Goal: Task Accomplishment & Management: Use online tool/utility

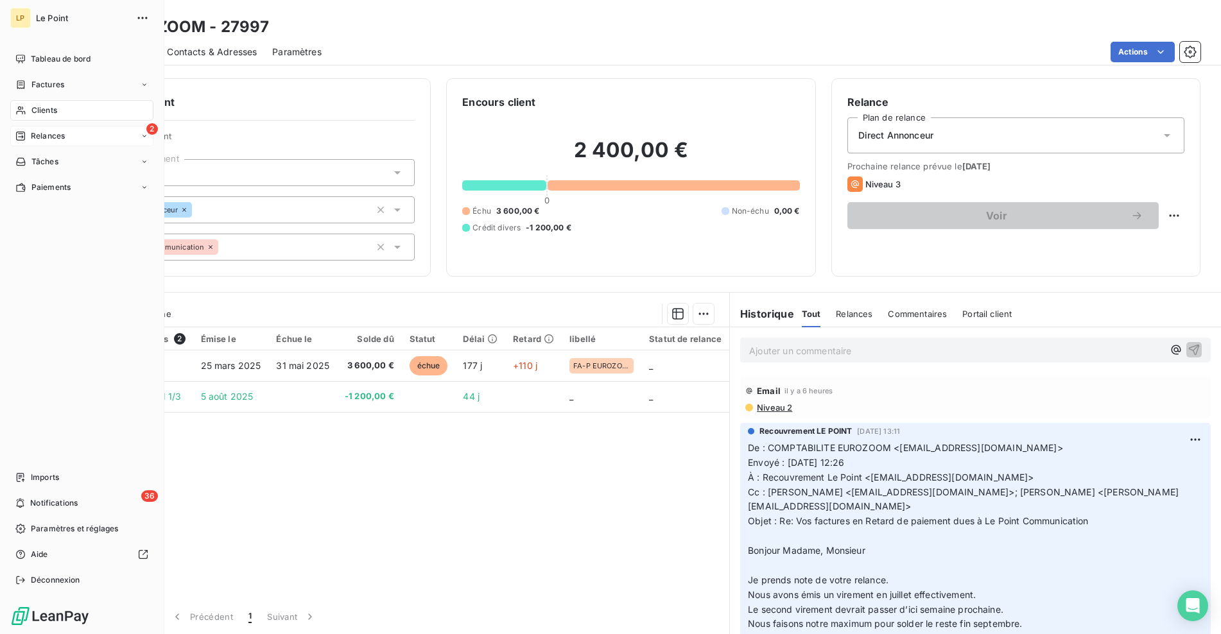
click at [60, 140] on span "Relances" at bounding box center [48, 136] width 34 height 12
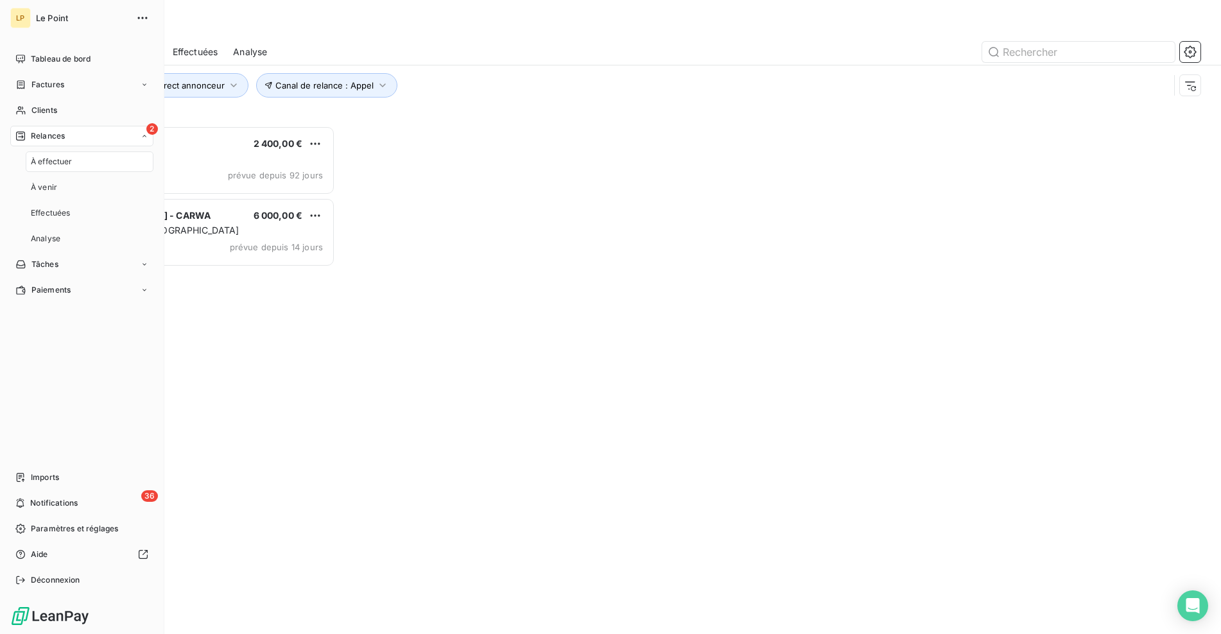
scroll to position [499, 263]
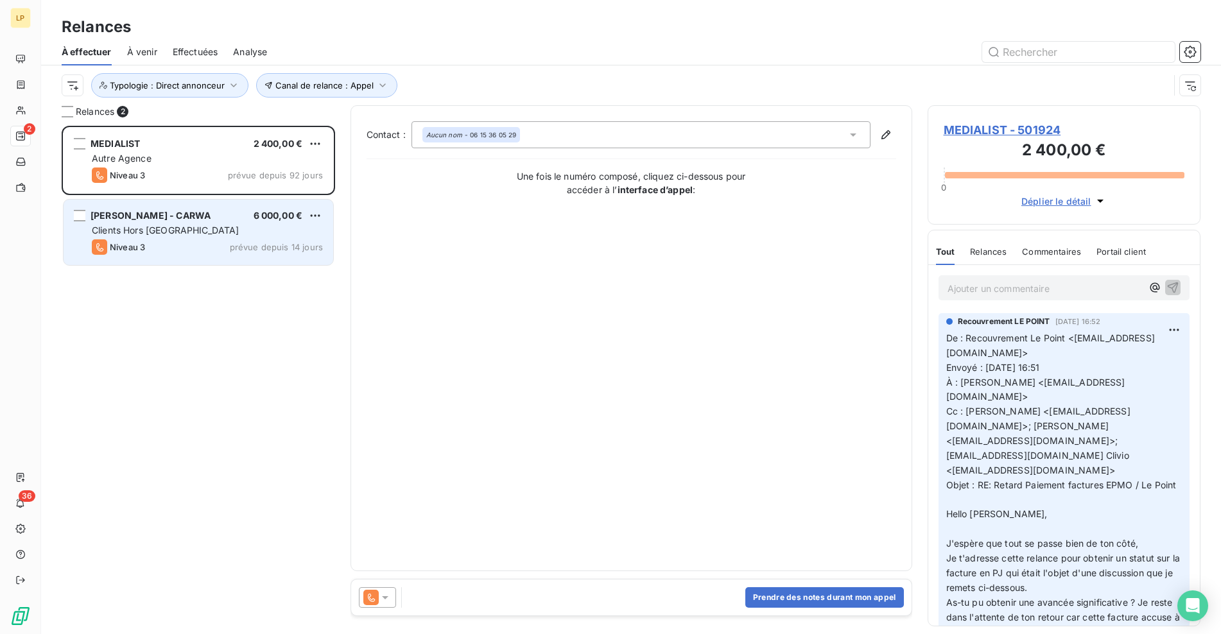
click at [239, 227] on div "Clients Hors [GEOGRAPHIC_DATA]" at bounding box center [207, 230] width 231 height 13
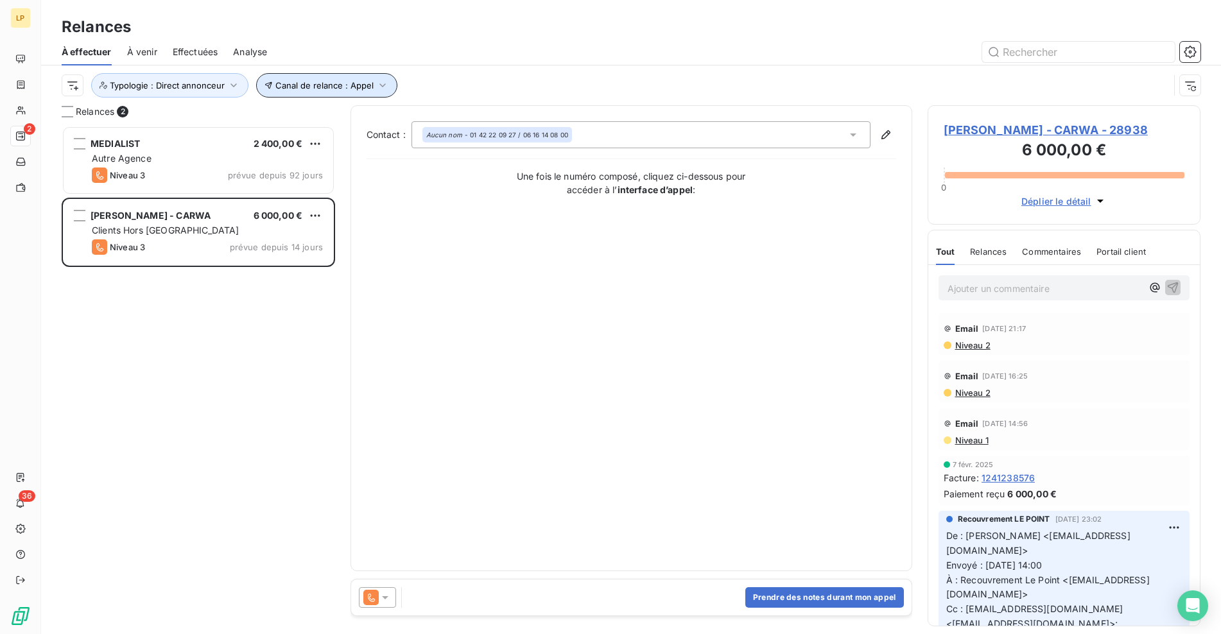
click at [363, 91] on button "Canal de relance : Appel" at bounding box center [326, 85] width 141 height 24
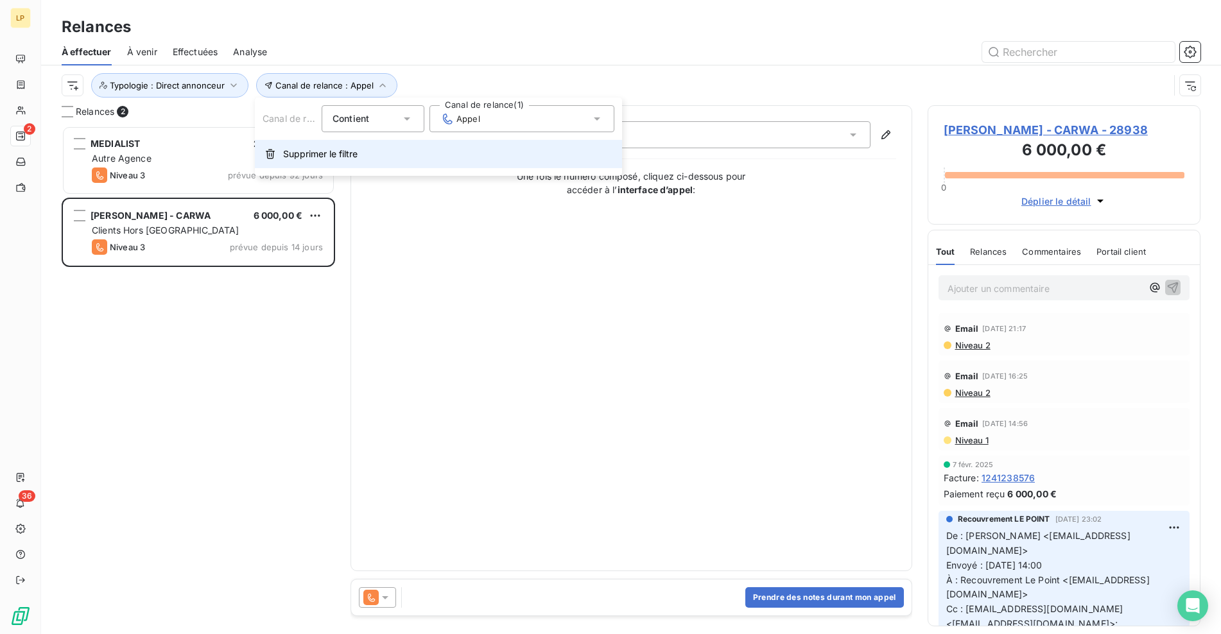
click at [308, 159] on span "Supprimer le filtre" at bounding box center [320, 154] width 74 height 13
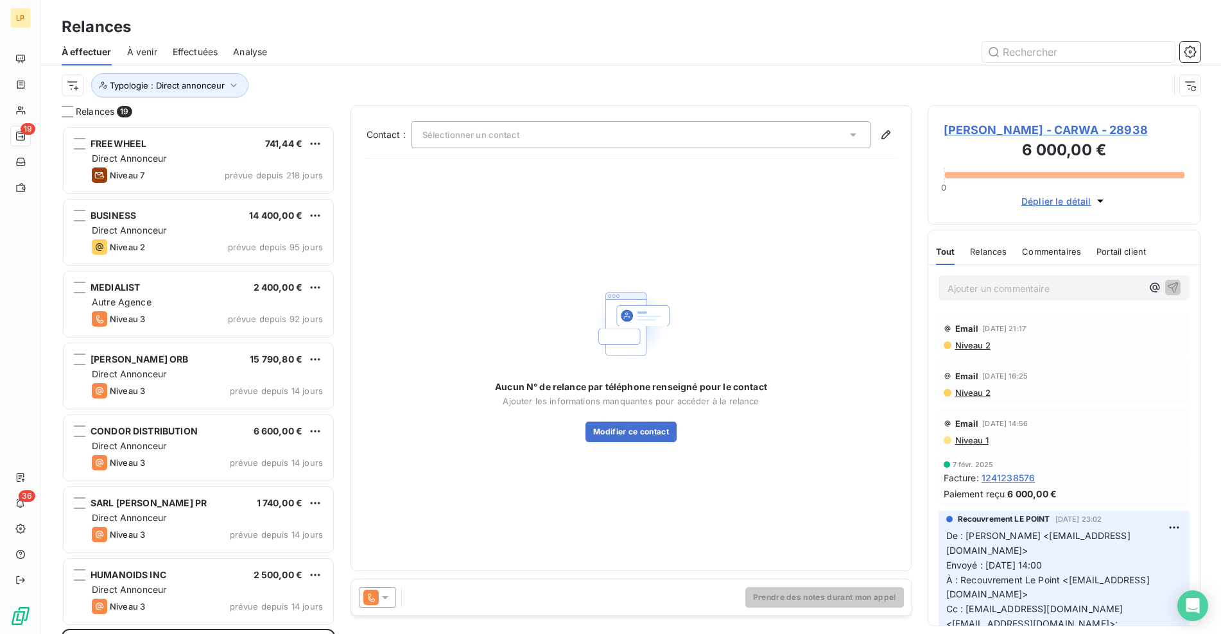
scroll to position [499, 263]
click at [1187, 86] on icon "button" at bounding box center [1190, 85] width 13 height 13
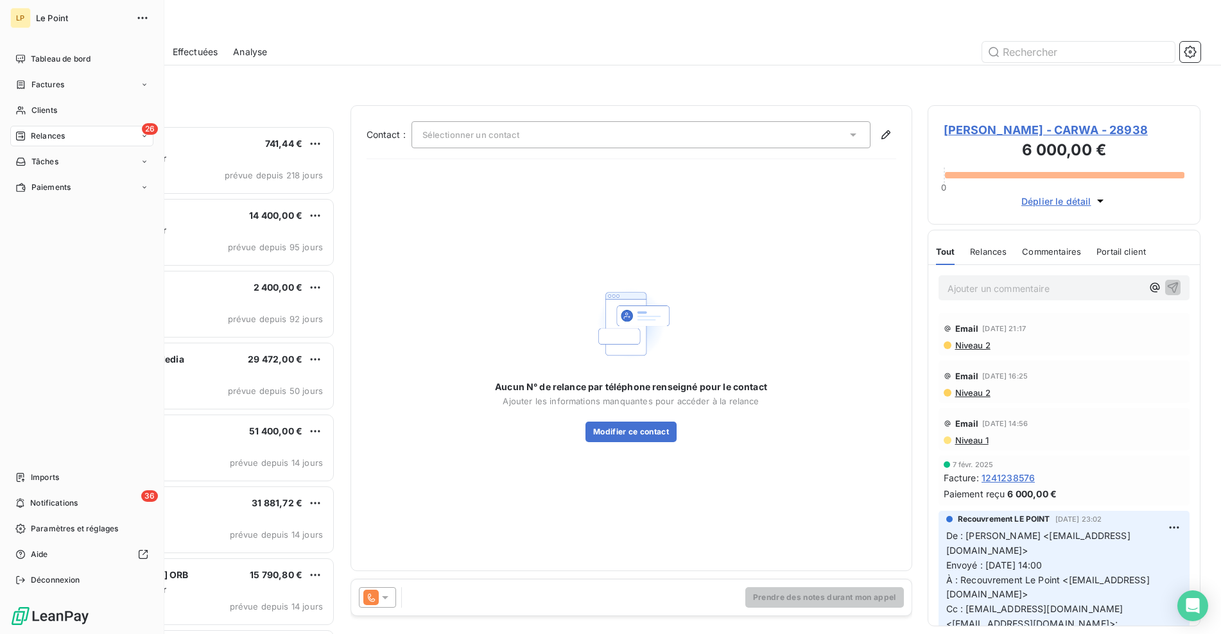
click at [27, 138] on div "Relances" at bounding box center [39, 136] width 49 height 12
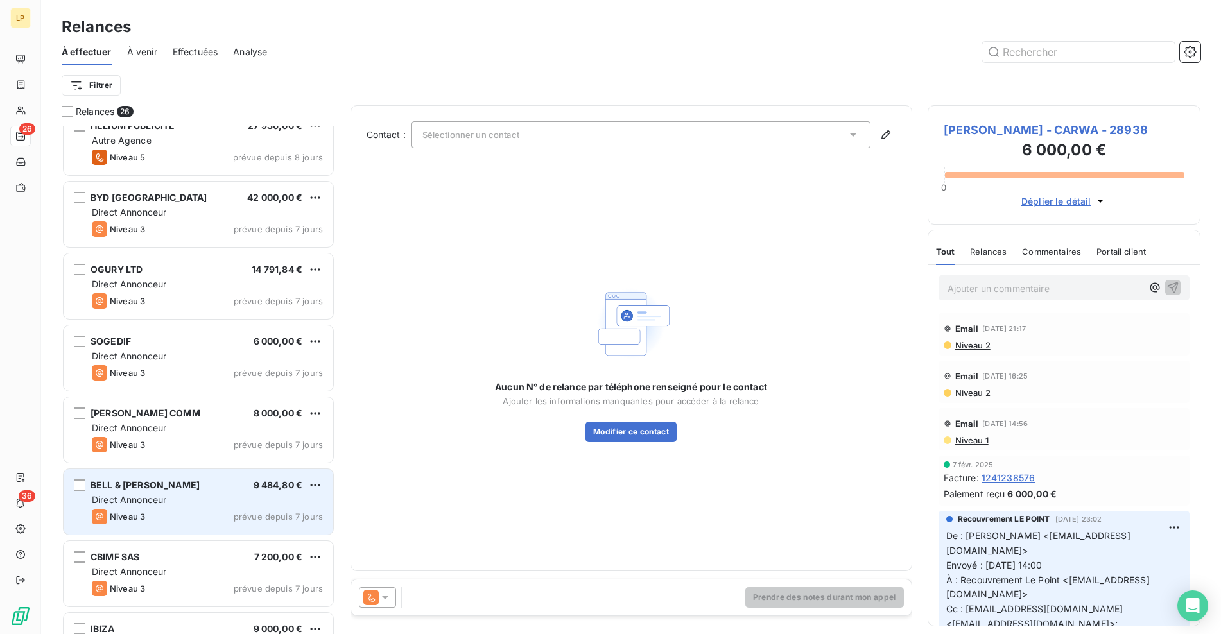
scroll to position [1362, 0]
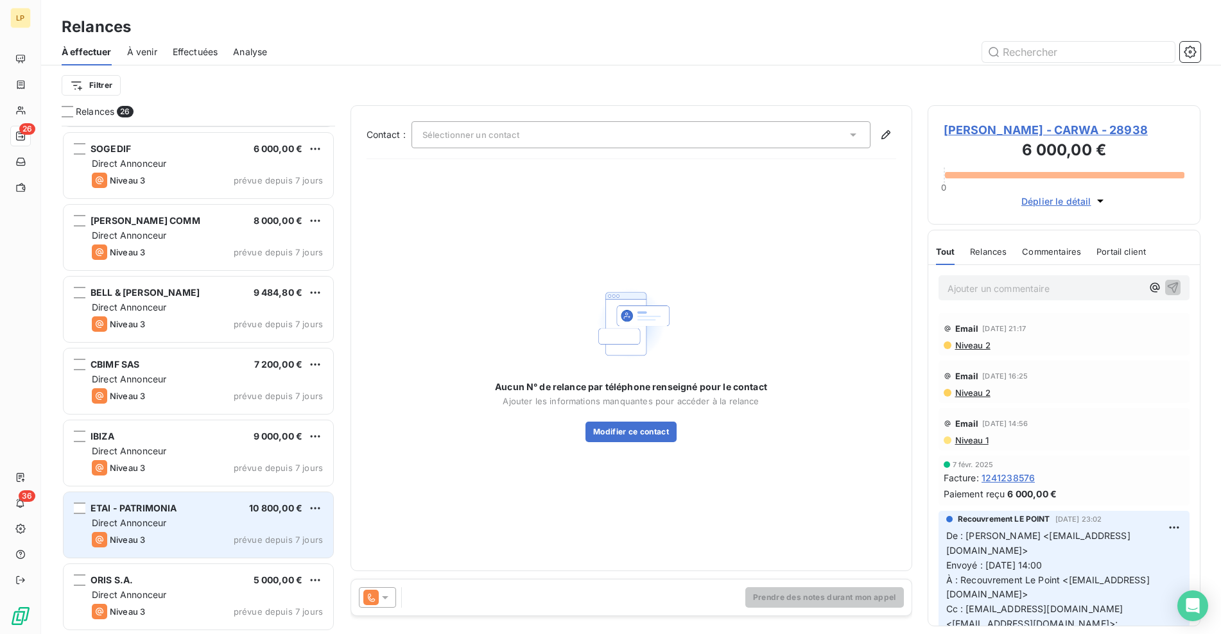
click at [190, 521] on div "Direct Annonceur" at bounding box center [207, 523] width 231 height 13
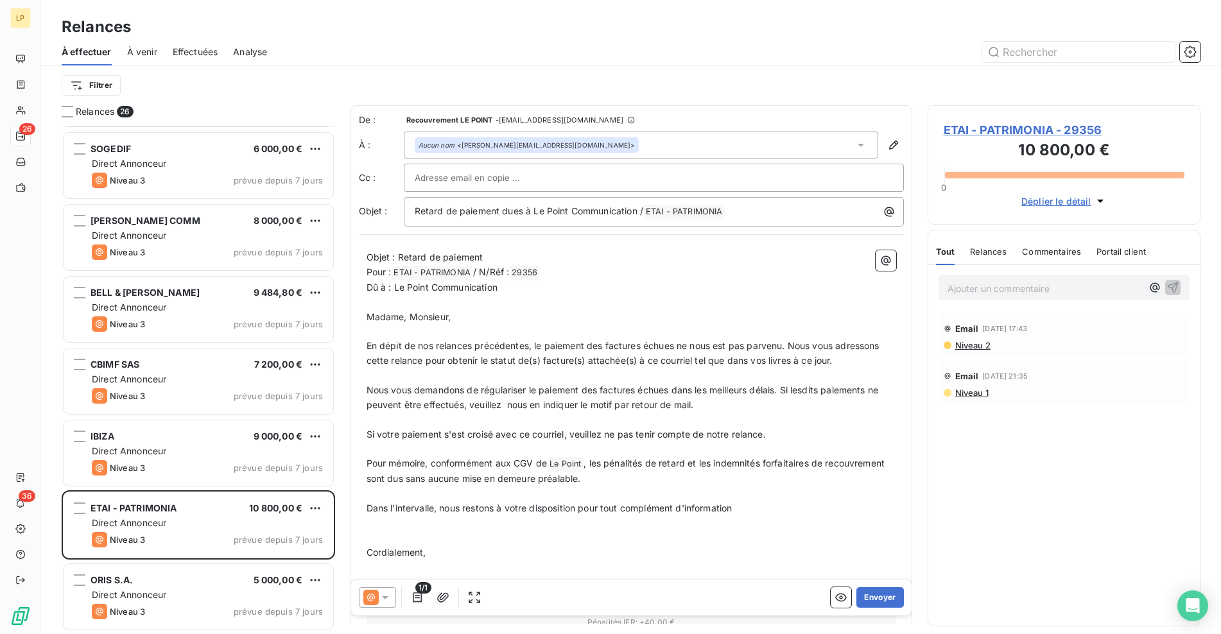
click at [381, 593] on icon at bounding box center [385, 597] width 13 height 13
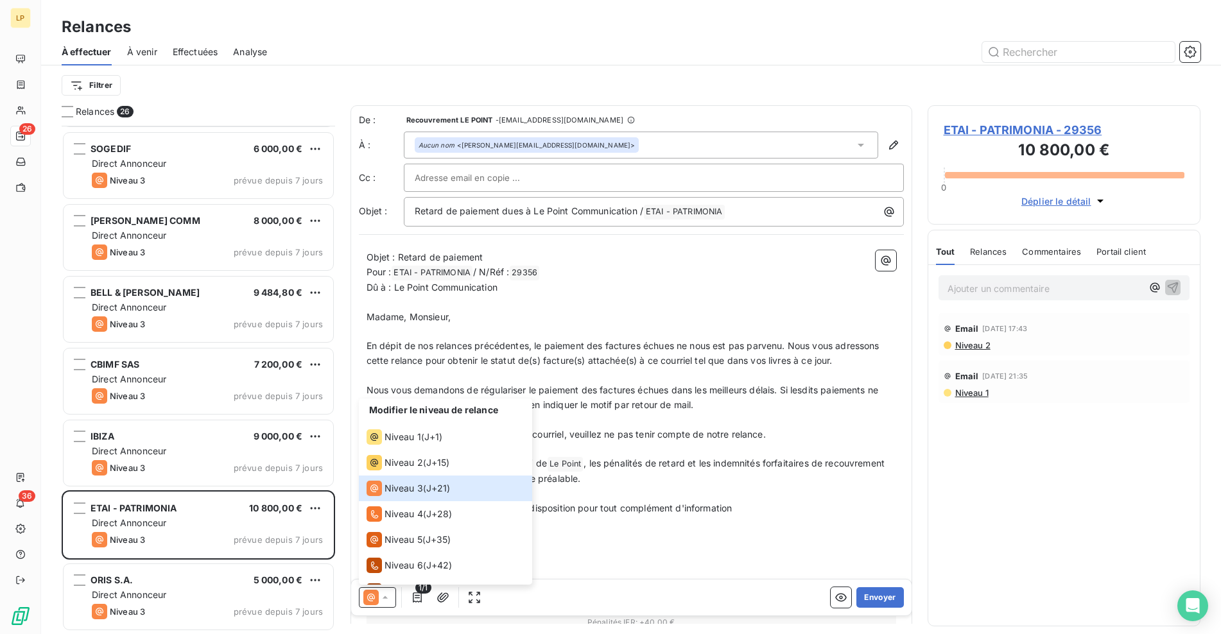
click at [624, 460] on span ", les pénalités de retard et les indemnités forfaitaires de recouvrement sont d…" at bounding box center [627, 471] width 521 height 26
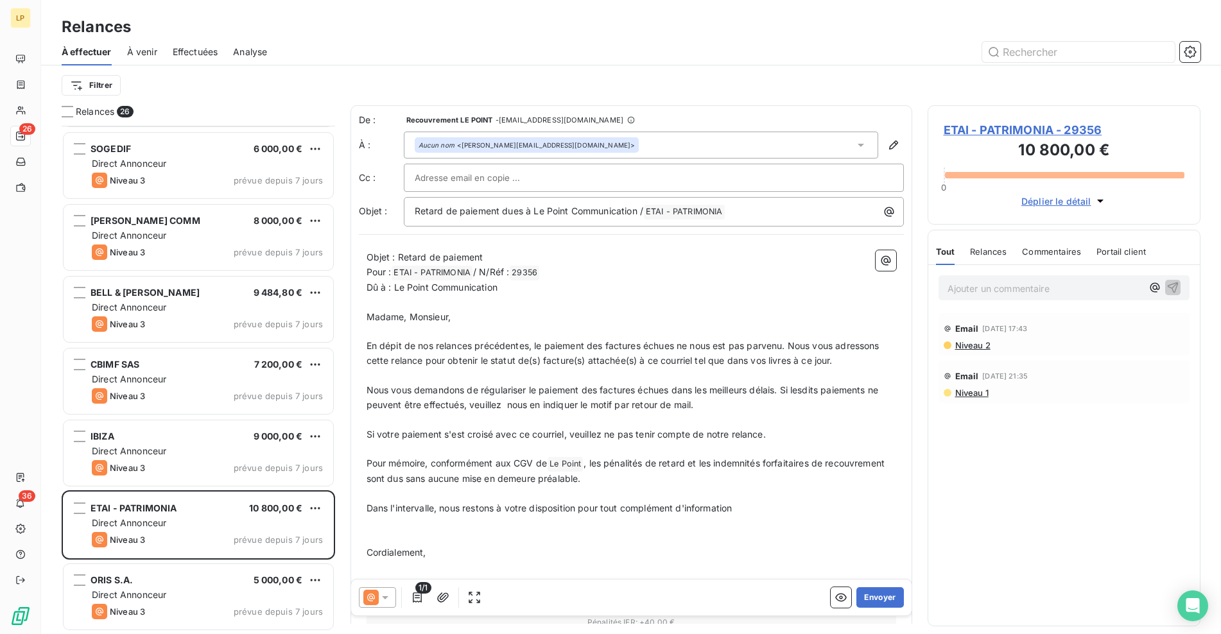
scroll to position [912, 0]
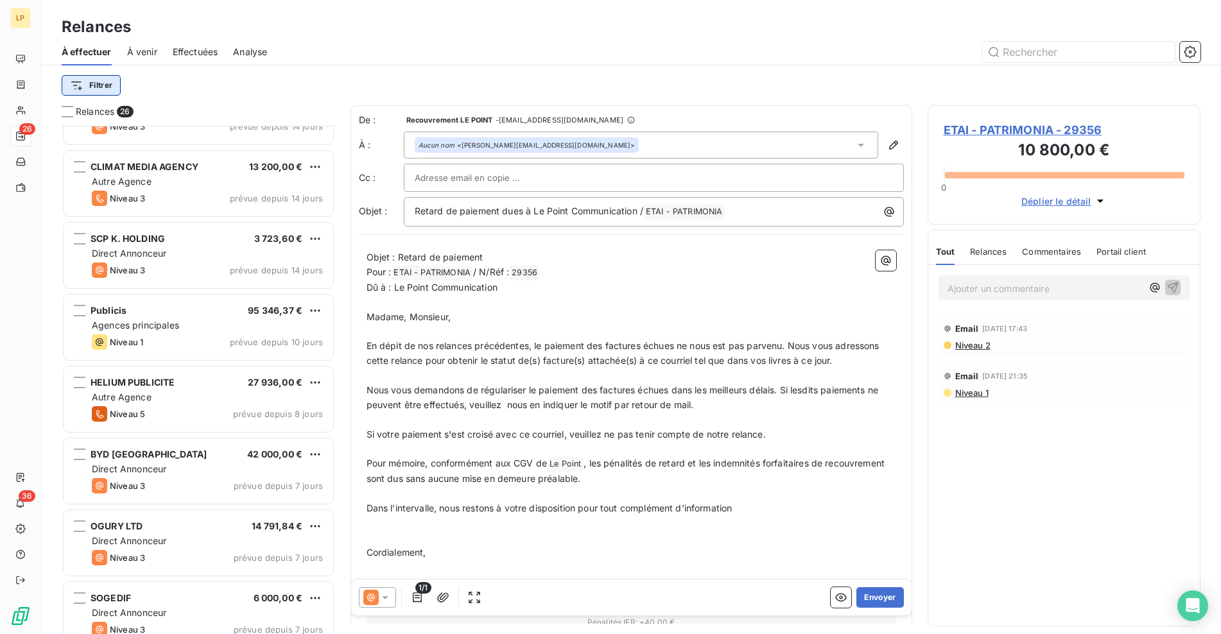
click at [93, 90] on html "LP 26 36 Relances À effectuer À venir Effectuées Analyse Filtrer Relances 26 ME…" at bounding box center [610, 317] width 1221 height 634
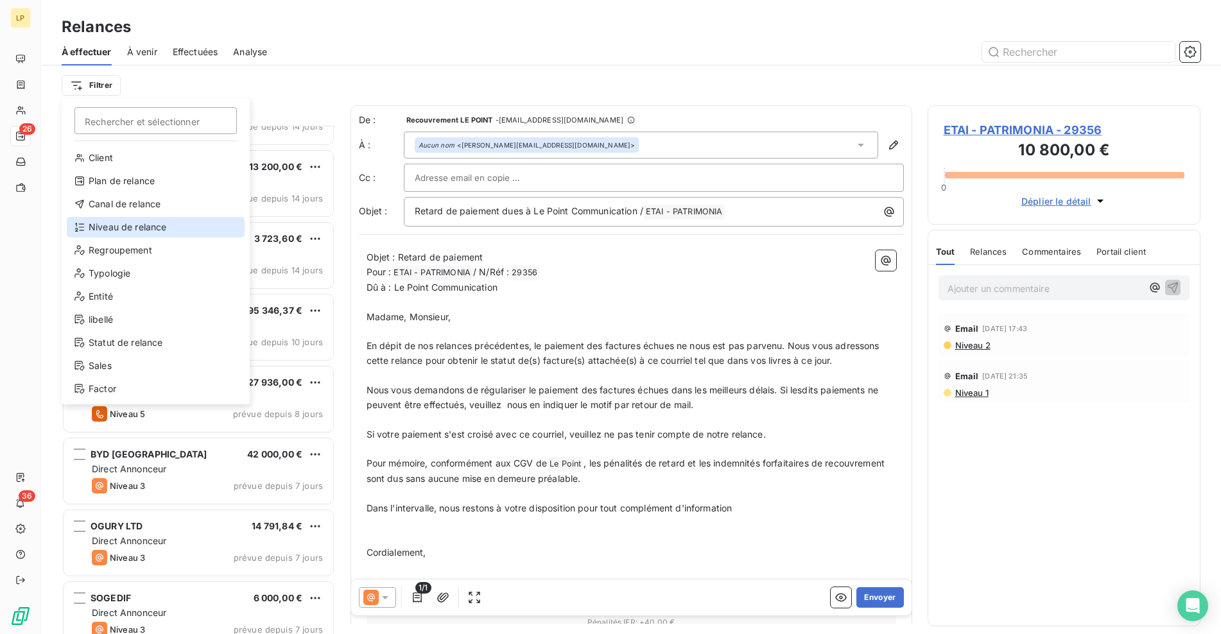
click at [140, 226] on div "Niveau de relance" at bounding box center [156, 227] width 178 height 21
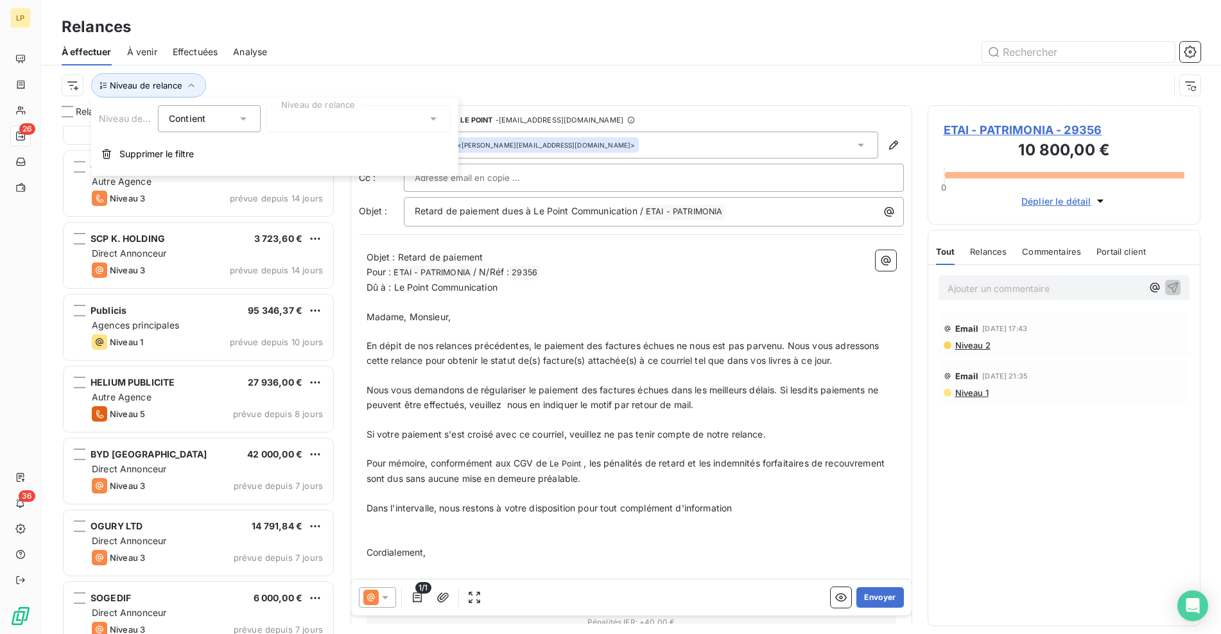
click at [342, 130] on div at bounding box center [358, 118] width 185 height 27
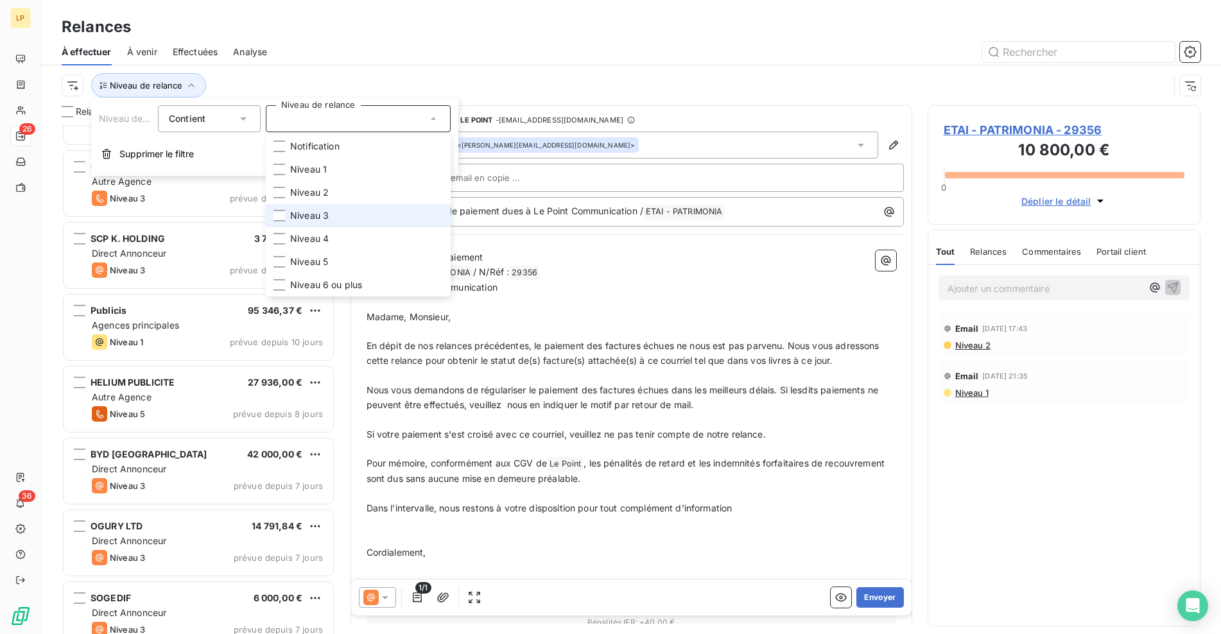
click at [336, 212] on li "Niveau 3" at bounding box center [358, 215] width 185 height 23
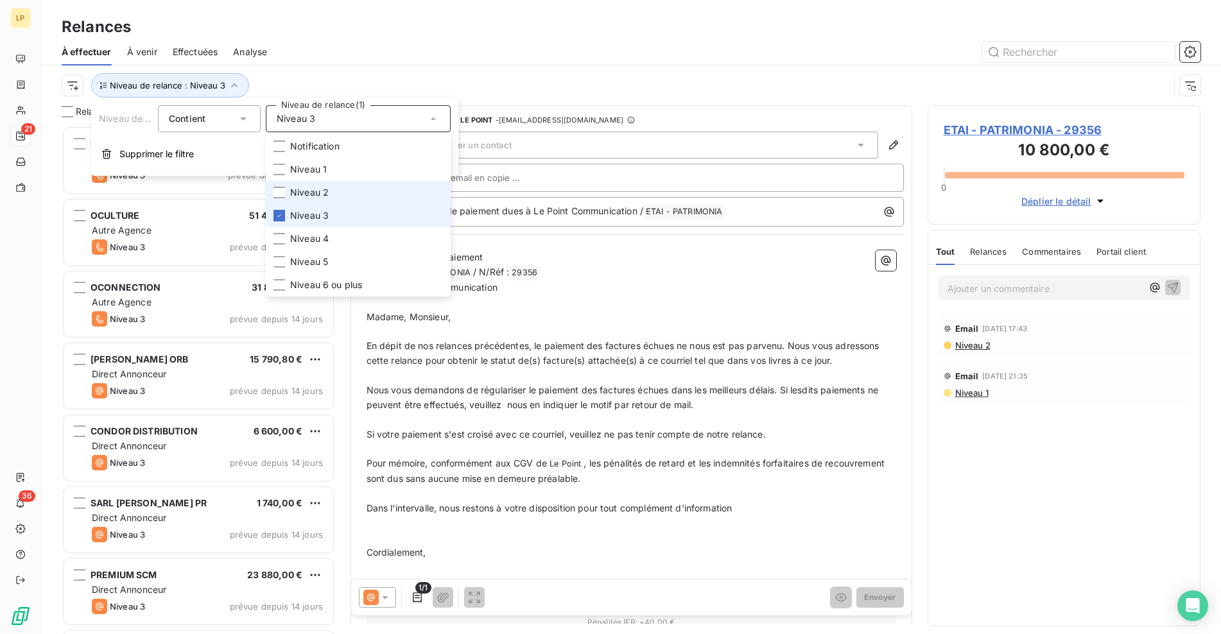
scroll to position [499, 263]
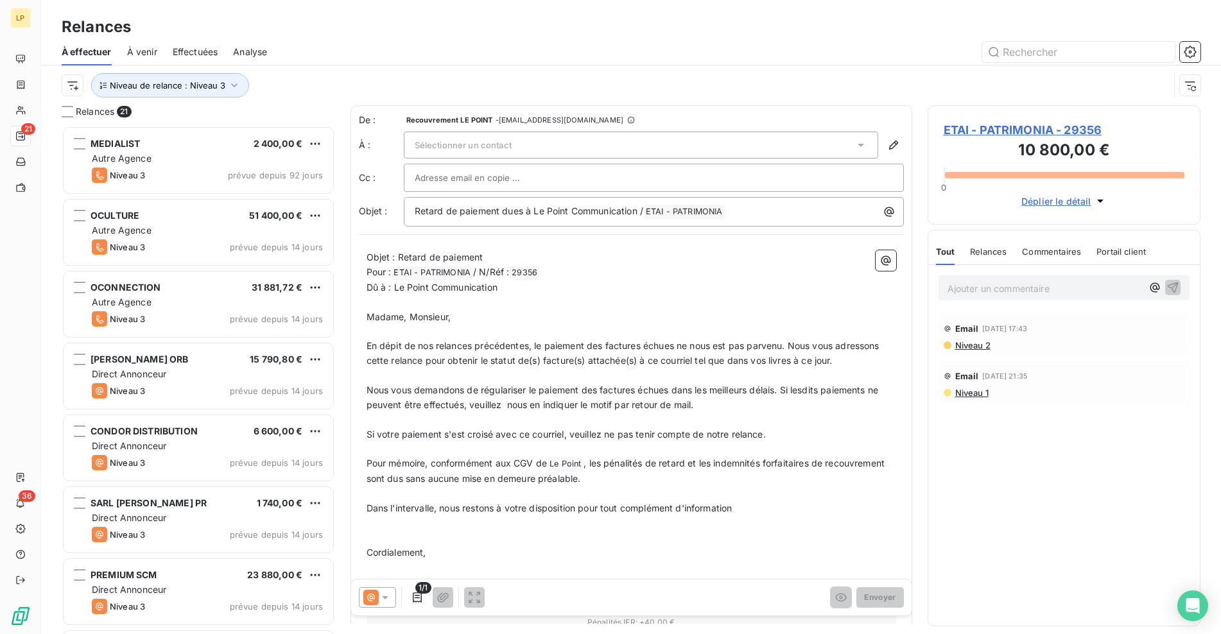
click at [515, 76] on div "Niveau de relance : Niveau 3" at bounding box center [615, 85] width 1107 height 24
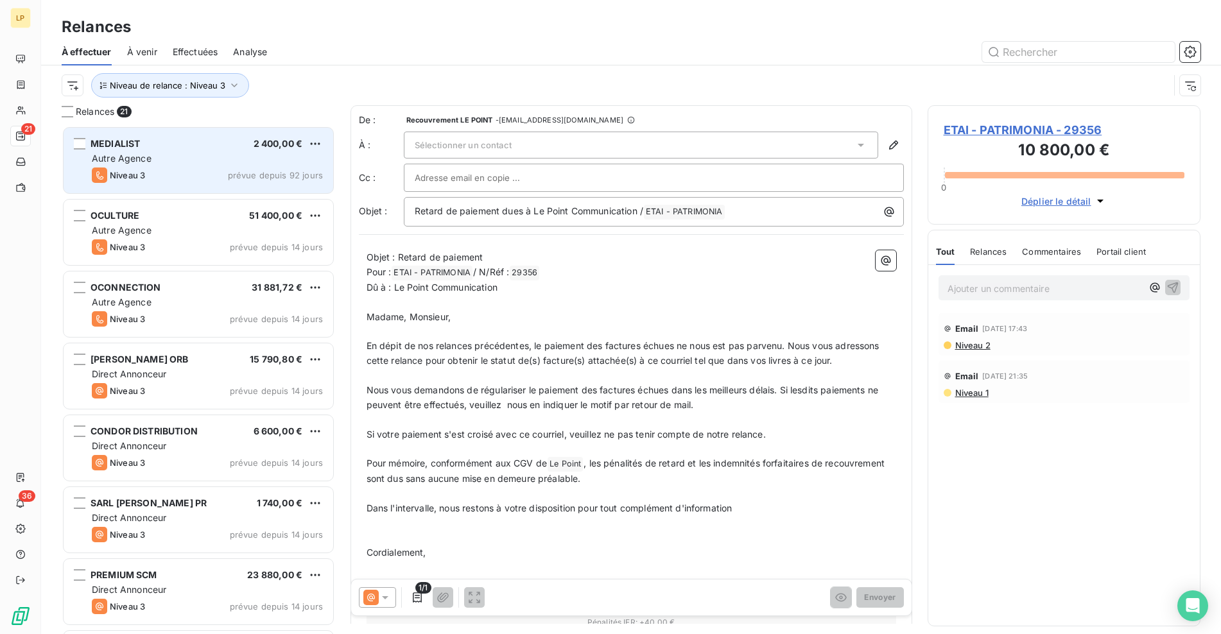
click at [229, 186] on div "MEDIALIST 2 400,00 € Autre Agence Niveau 3 prévue depuis 92 jours" at bounding box center [199, 160] width 270 height 65
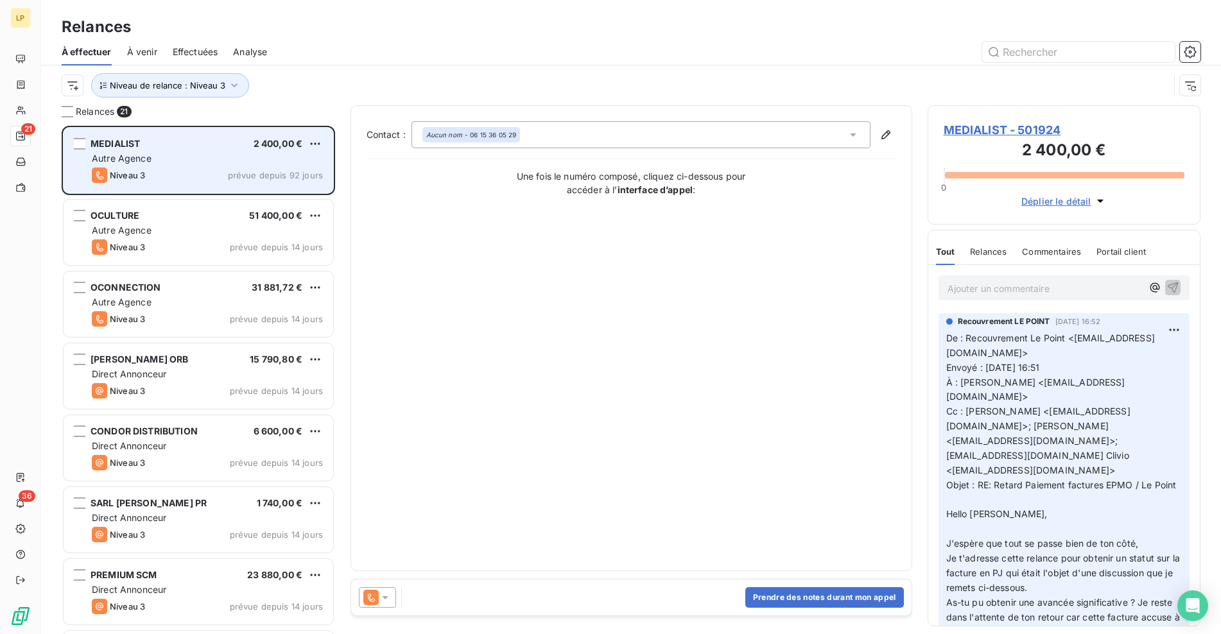
click at [222, 184] on div "MEDIALIST 2 400,00 € Autre Agence Niveau 3 prévue depuis 92 jours" at bounding box center [199, 160] width 270 height 65
click at [222, 183] on div "MEDIALIST 2 400,00 € Autre Agence Niveau 3 prévue depuis 92 jours" at bounding box center [199, 160] width 270 height 65
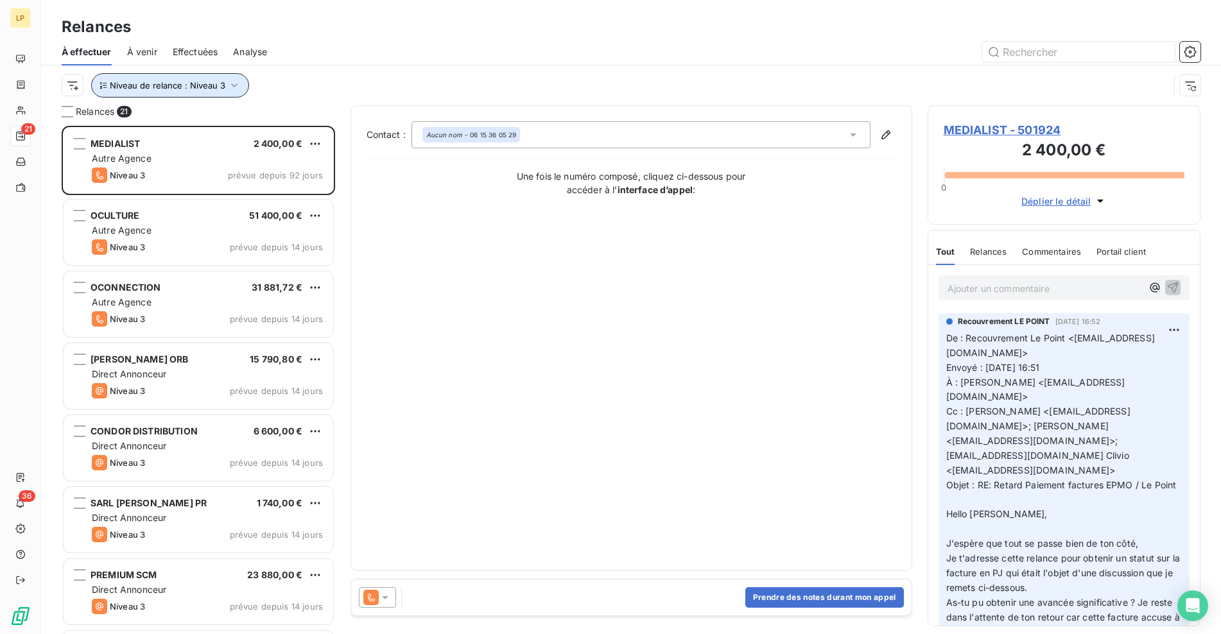
click at [219, 85] on span "Niveau de relance : Niveau 3" at bounding box center [168, 85] width 116 height 10
drag, startPoint x: 382, startPoint y: 81, endPoint x: 392, endPoint y: 82, distance: 9.7
click at [383, 81] on div "Niveau de relance : Niveau 3" at bounding box center [615, 85] width 1107 height 24
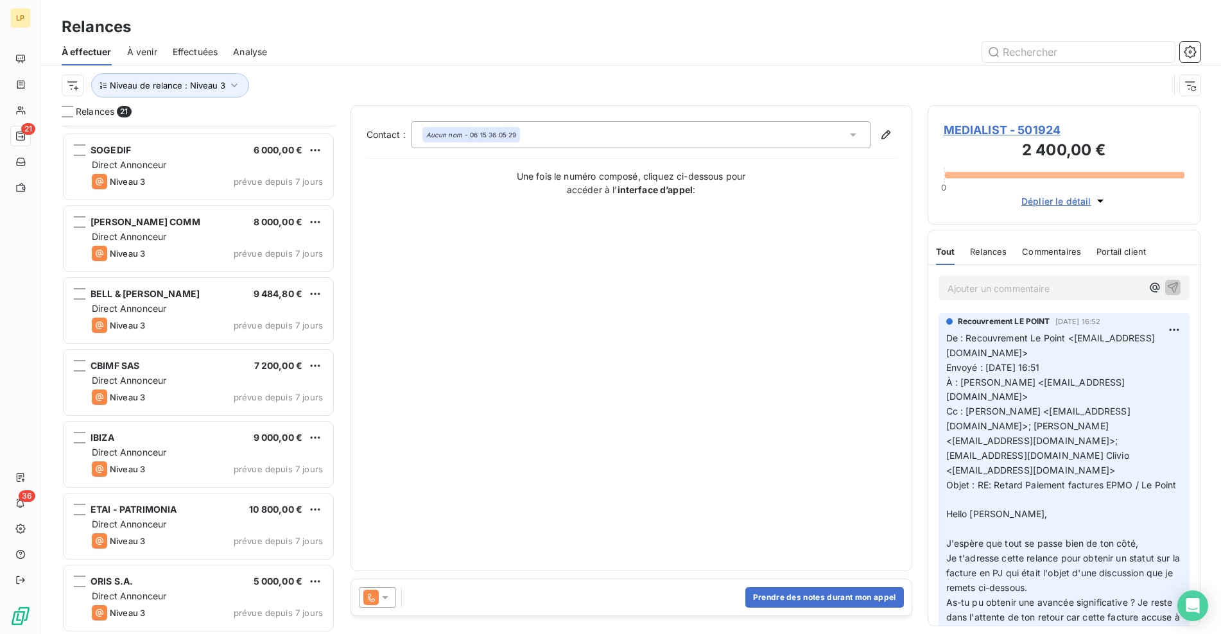
scroll to position [1002, 0]
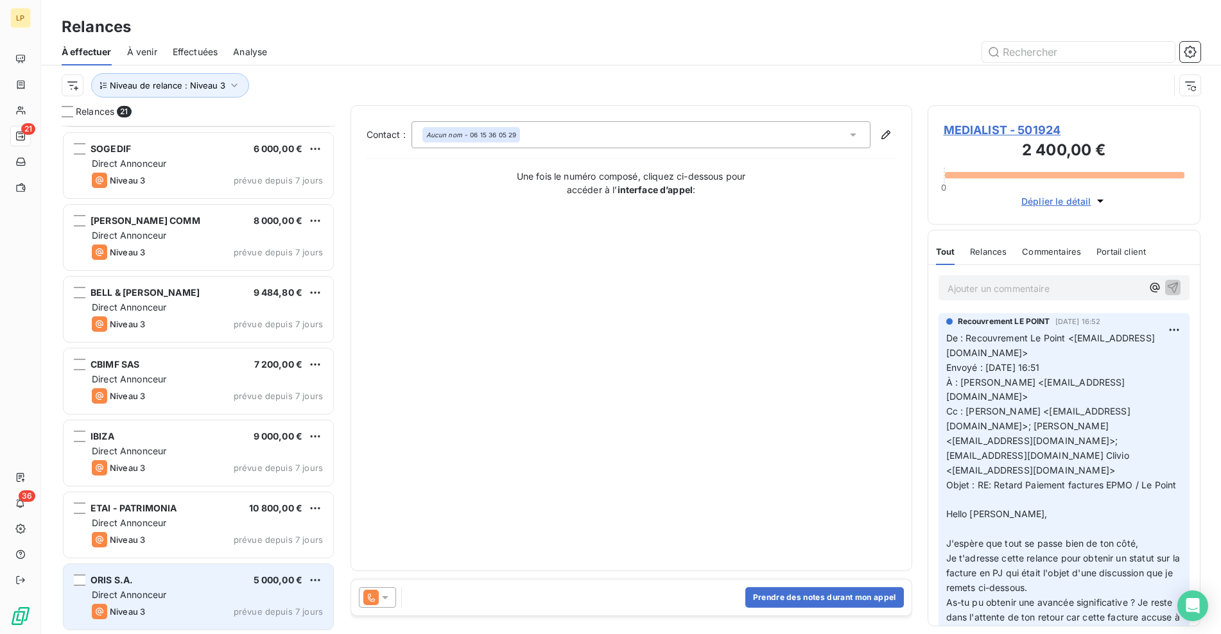
click at [173, 597] on div "Direct Annonceur" at bounding box center [207, 595] width 231 height 13
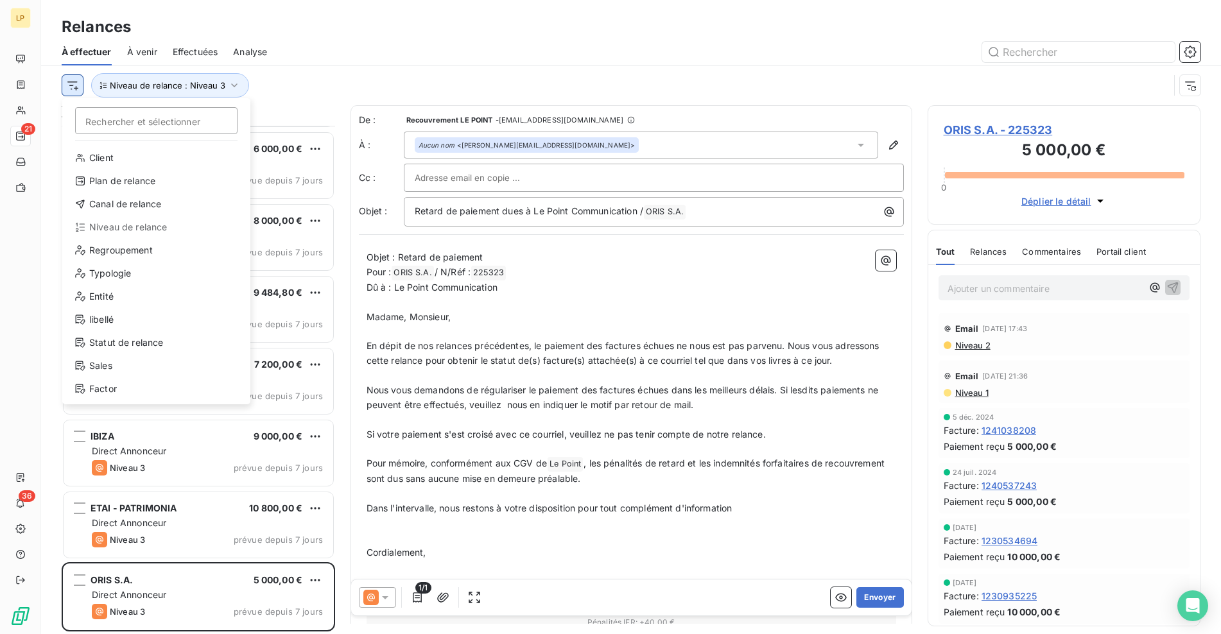
click at [80, 87] on html "LP 21 36 Relances À effectuer À venir Effectuées Analyse Rechercher et sélectio…" at bounding box center [610, 317] width 1221 height 634
click at [151, 200] on div "Canal de relance" at bounding box center [156, 204] width 178 height 21
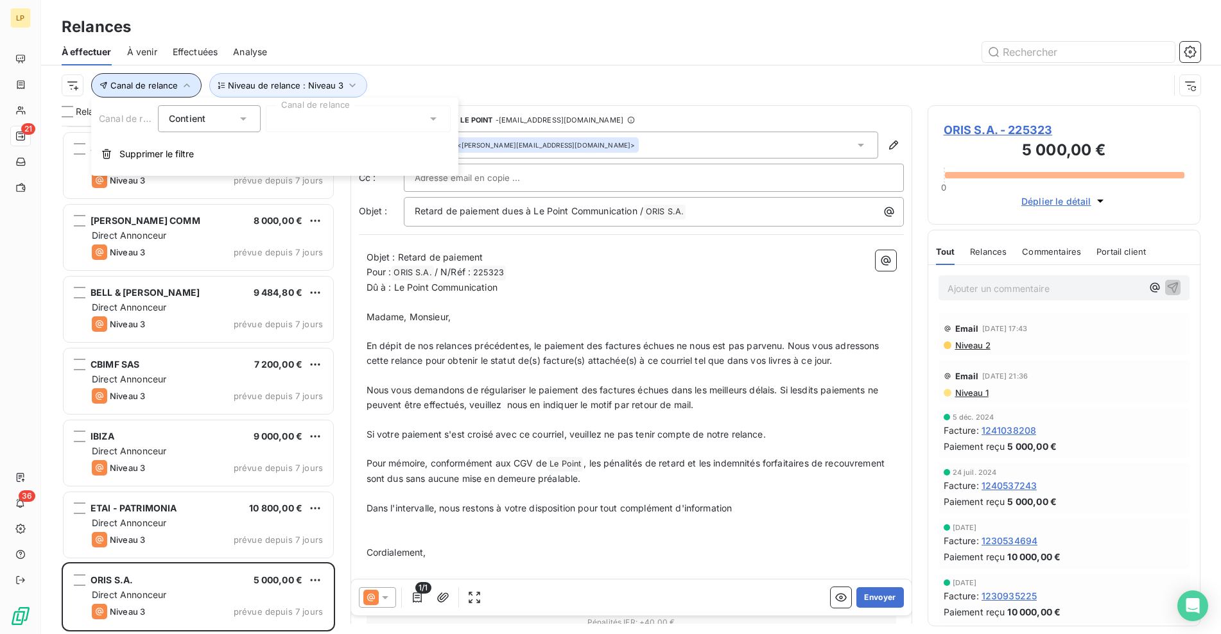
click at [188, 86] on icon "button" at bounding box center [187, 85] width 6 height 4
click at [178, 82] on button "Canal de relance" at bounding box center [146, 85] width 110 height 24
click at [301, 118] on div at bounding box center [358, 118] width 185 height 27
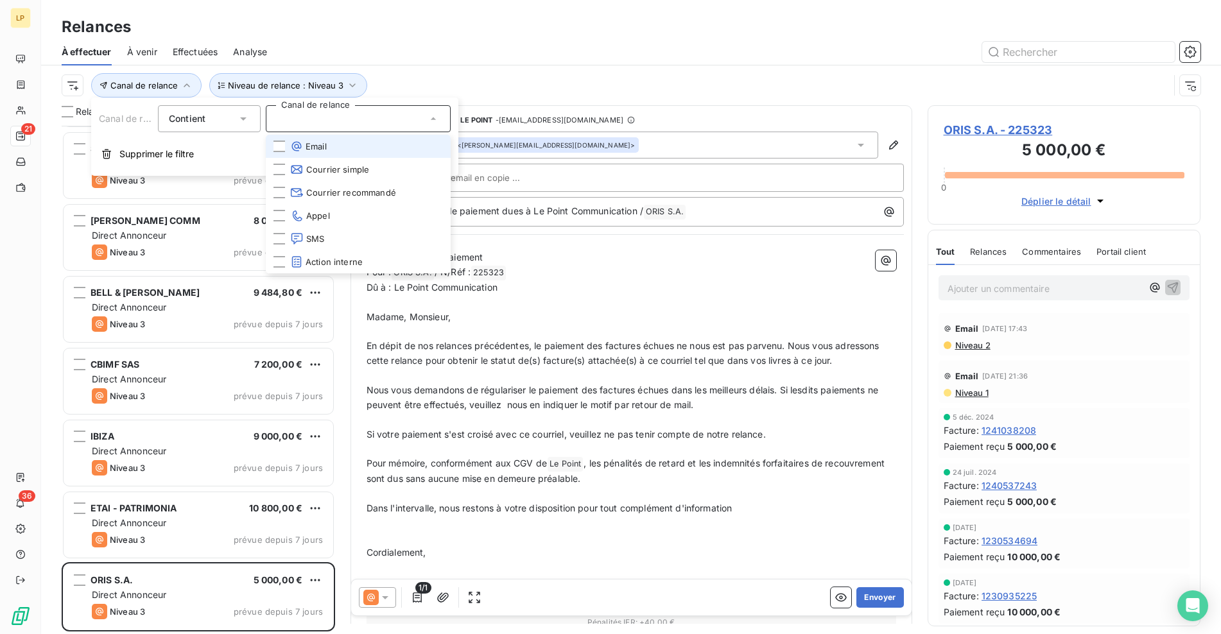
click at [307, 144] on span "Email" at bounding box center [308, 146] width 37 height 13
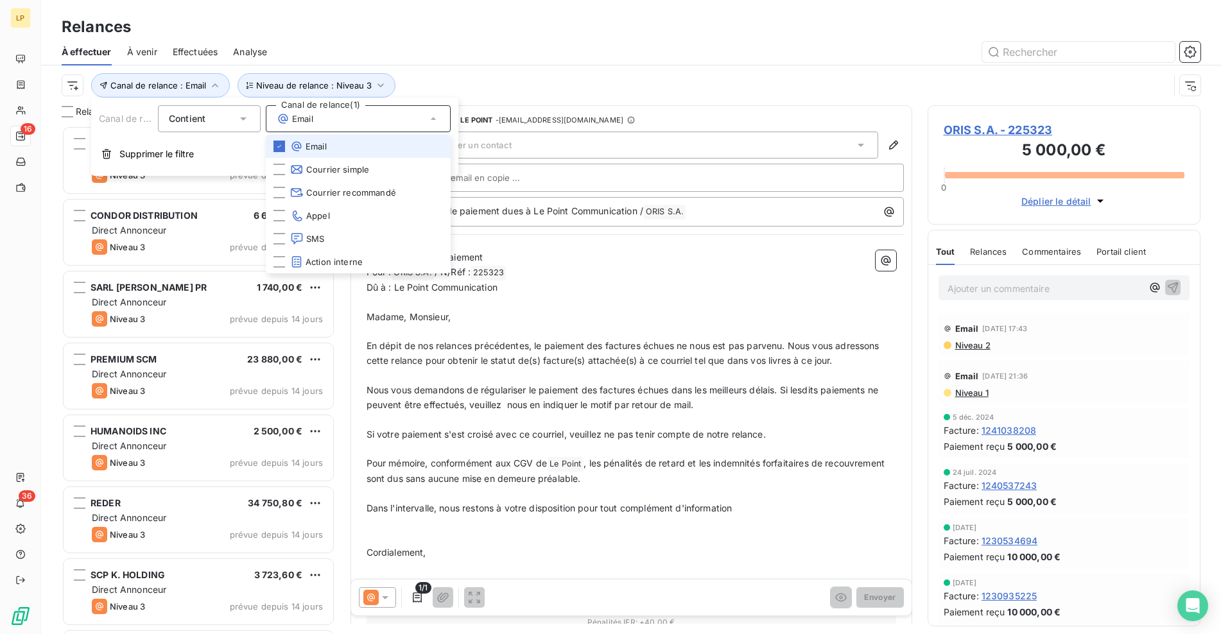
scroll to position [499, 263]
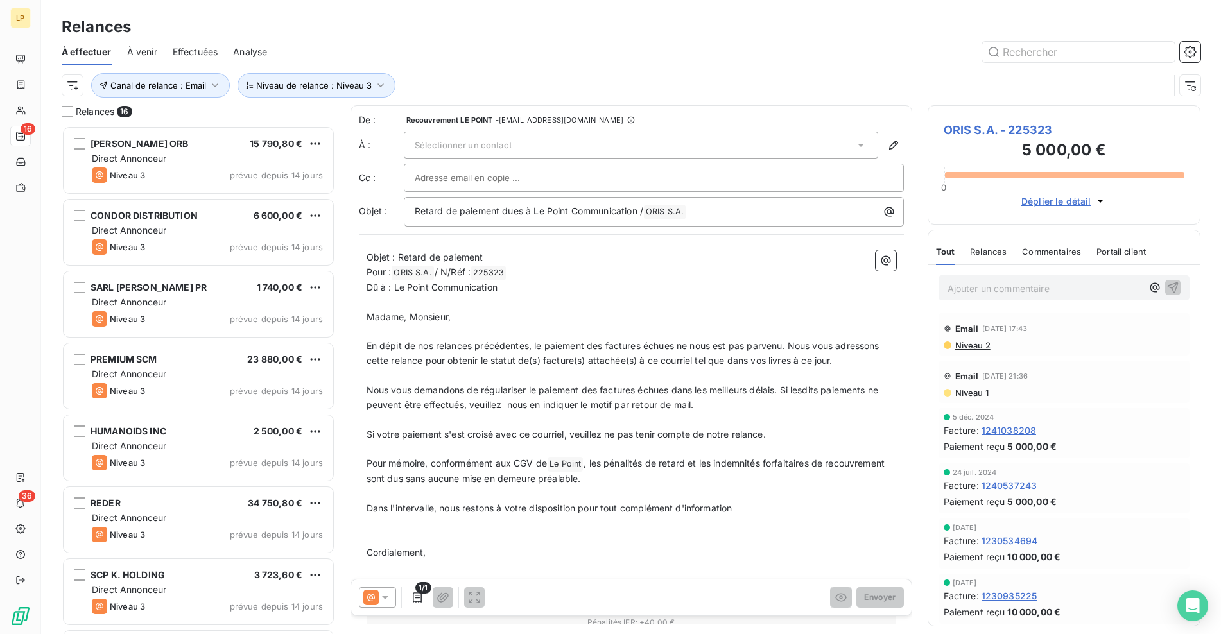
click at [437, 80] on div "Canal de relance : Email Niveau de relance : Niveau 3" at bounding box center [615, 85] width 1107 height 24
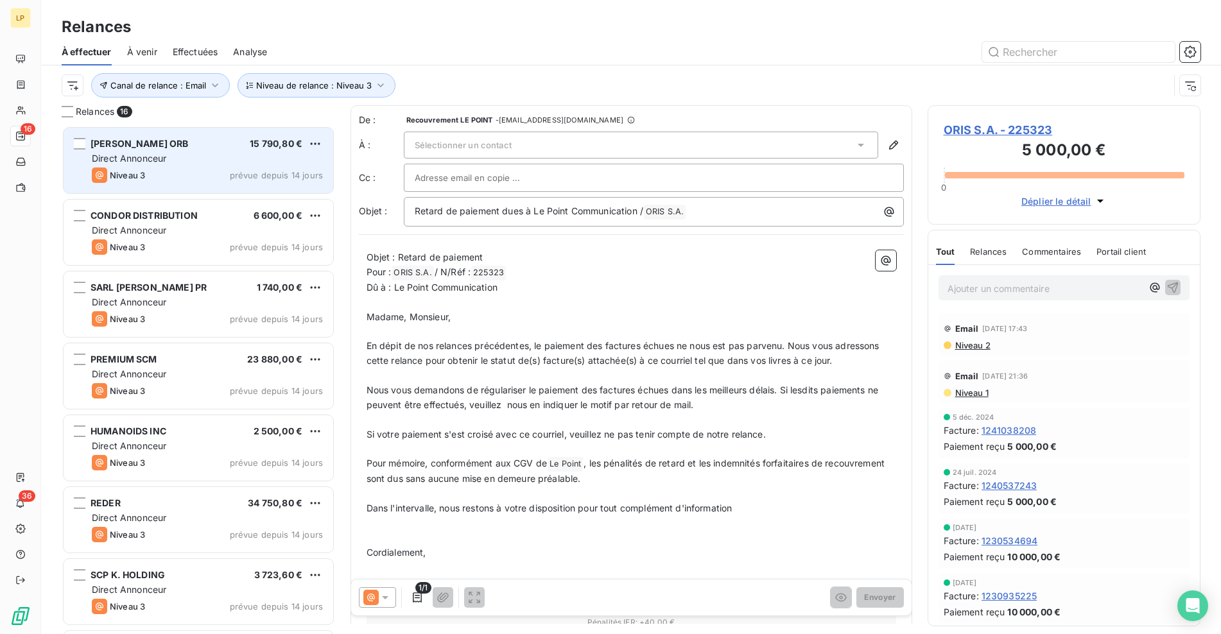
click at [169, 175] on div "Niveau 3 prévue depuis 14 jours" at bounding box center [207, 175] width 231 height 15
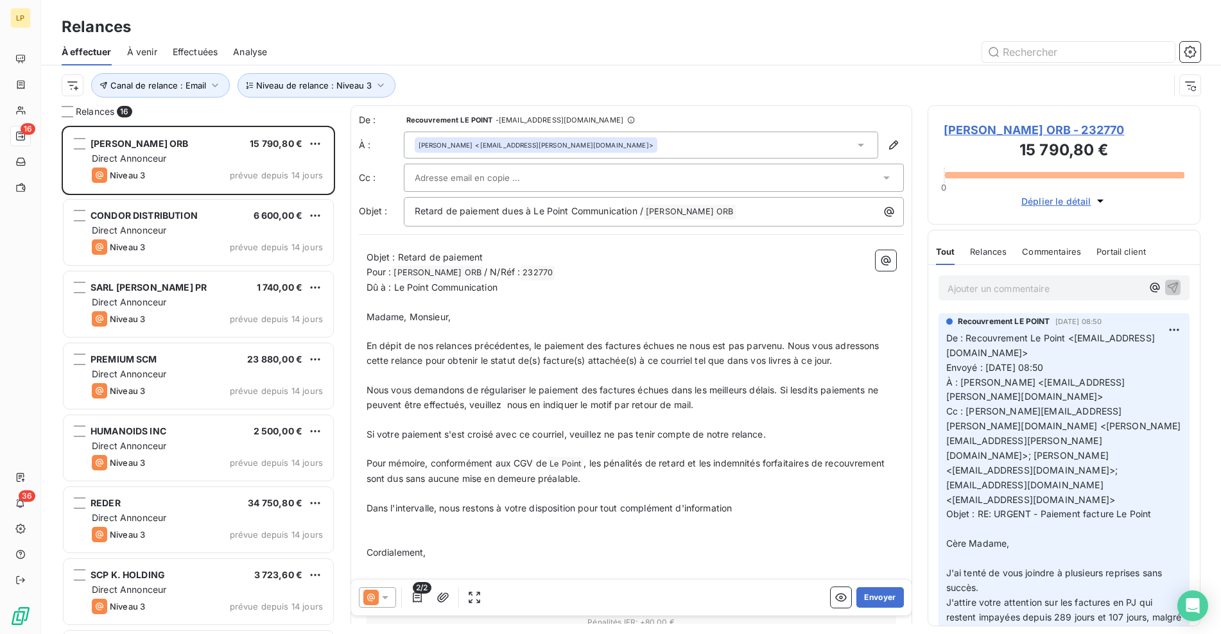
click at [605, 180] on div at bounding box center [647, 177] width 465 height 19
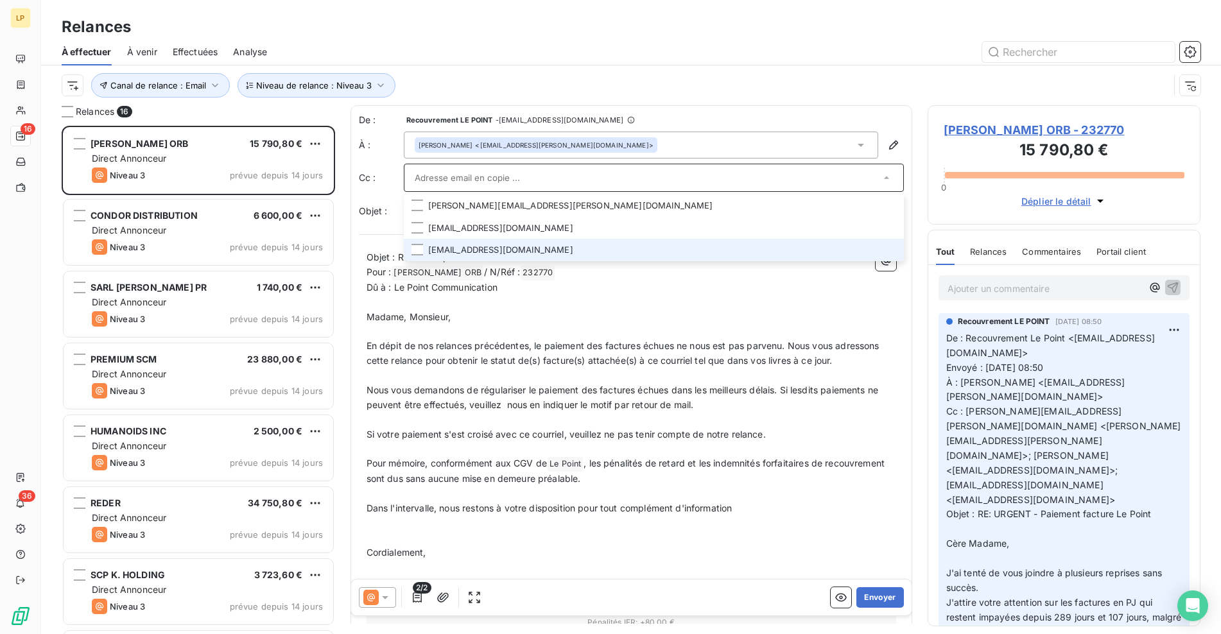
click at [587, 243] on li "[EMAIL_ADDRESS][DOMAIN_NAME]" at bounding box center [654, 250] width 500 height 22
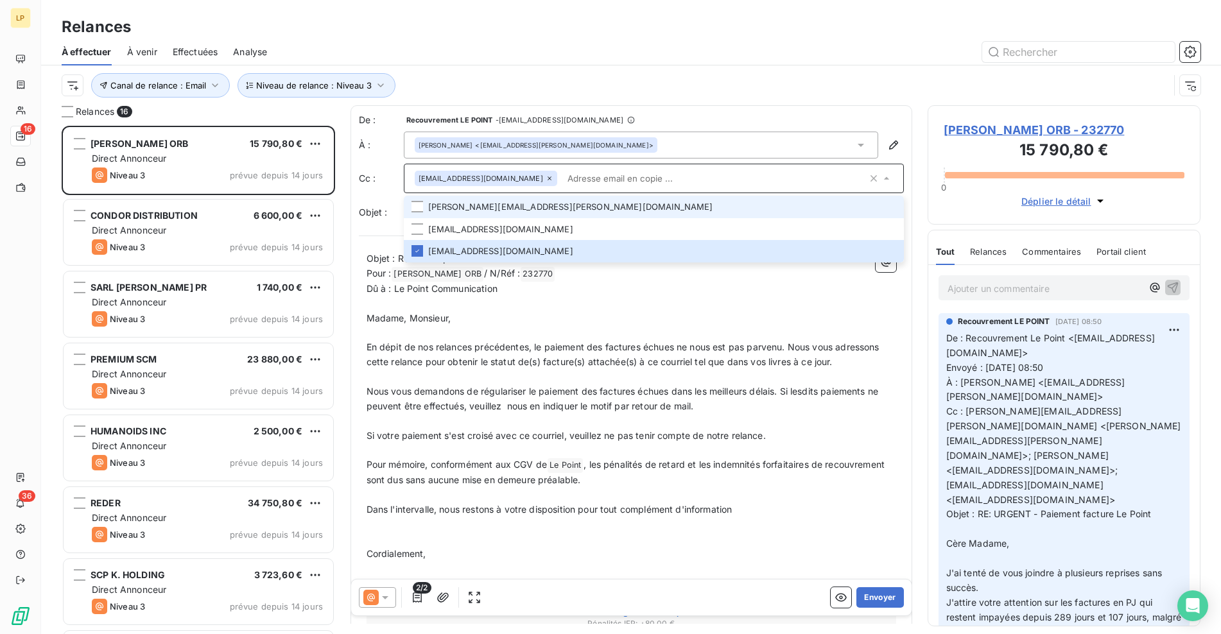
click at [571, 204] on li "[PERSON_NAME][EMAIL_ADDRESS][PERSON_NAME][DOMAIN_NAME]" at bounding box center [654, 207] width 500 height 22
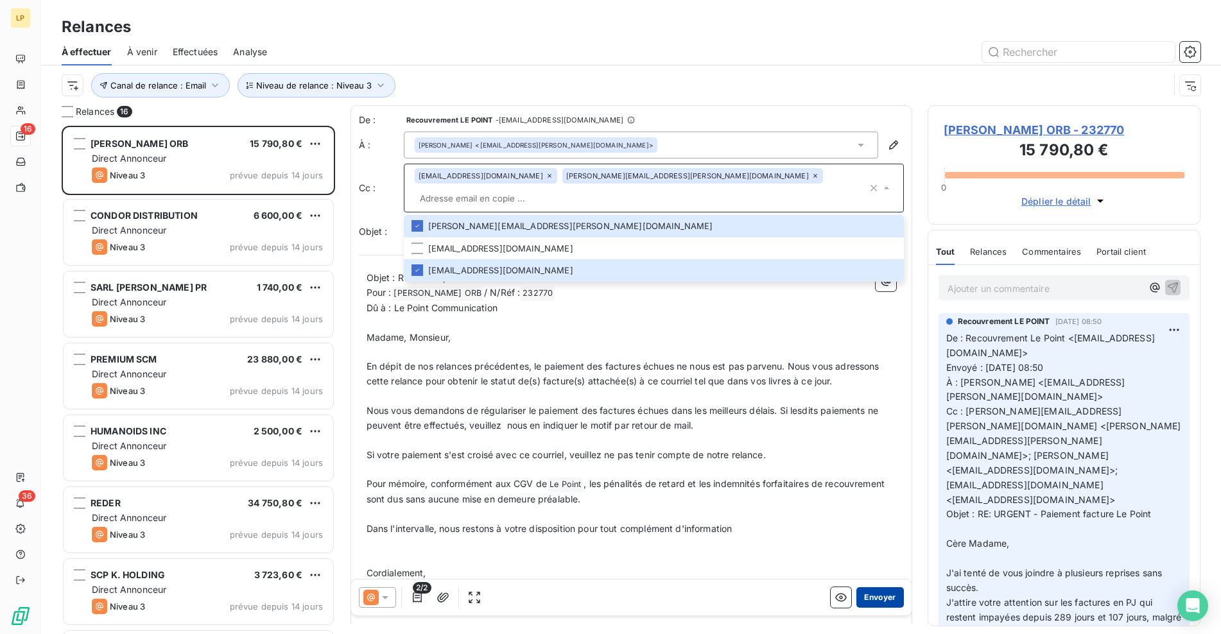
click at [871, 603] on button "Envoyer" at bounding box center [879, 597] width 47 height 21
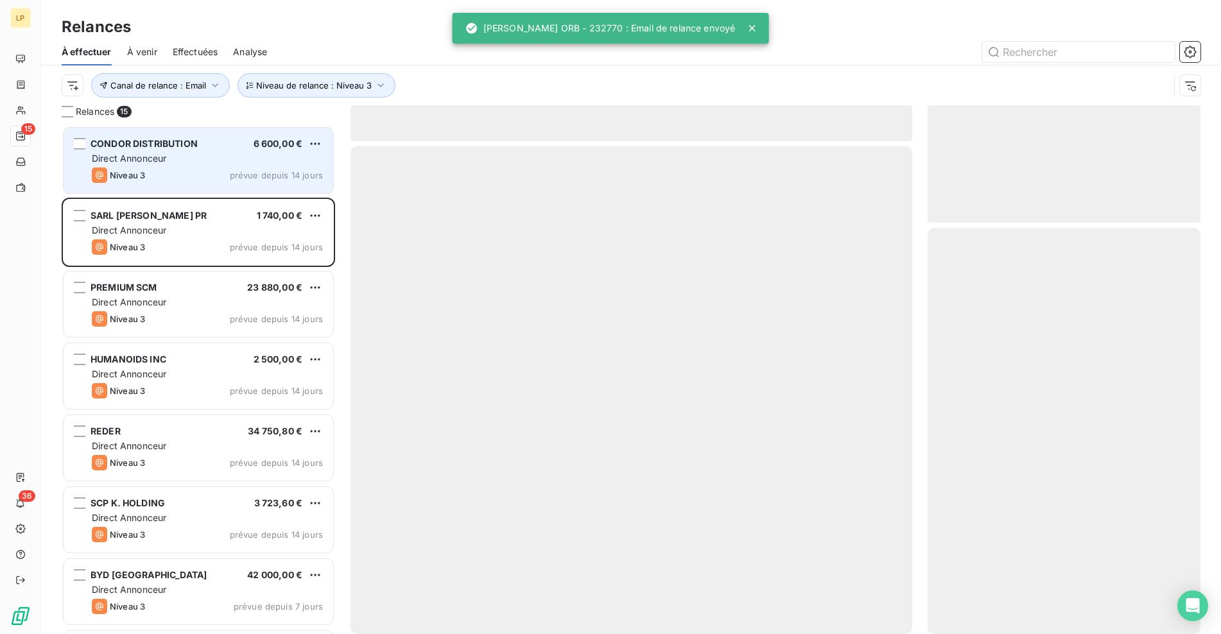
click at [219, 165] on div "CONDOR DISTRIBUTION 6 600,00 € Direct Annonceur Niveau 3 prévue depuis 14 jours" at bounding box center [199, 160] width 270 height 65
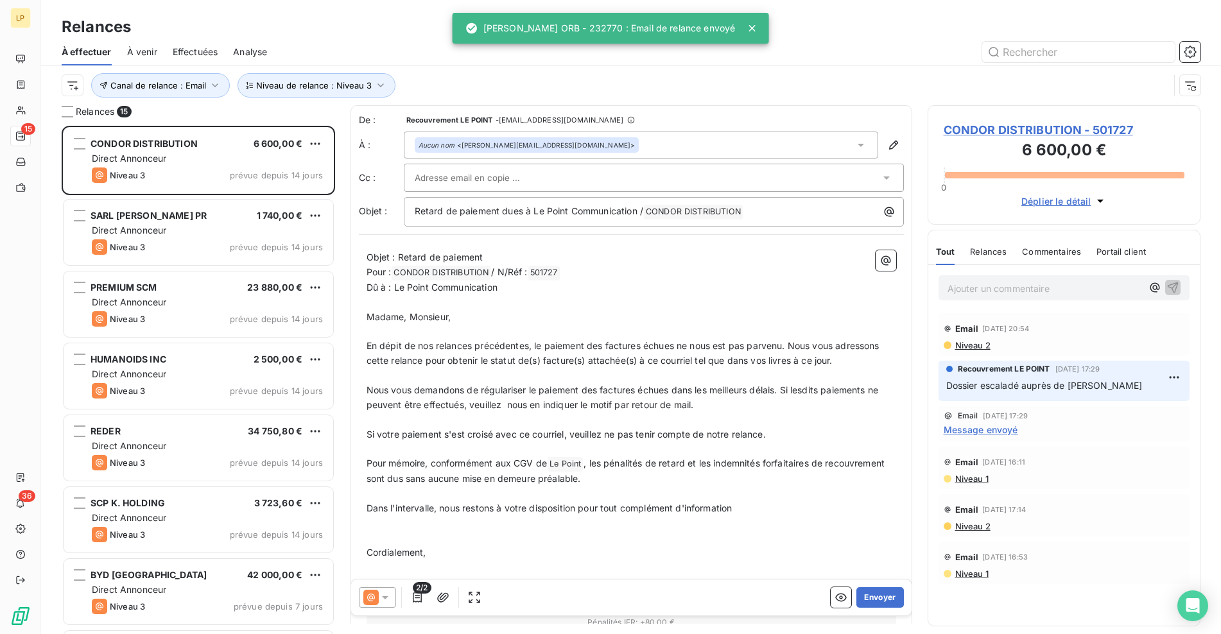
click at [505, 177] on input "text" at bounding box center [484, 177] width 138 height 19
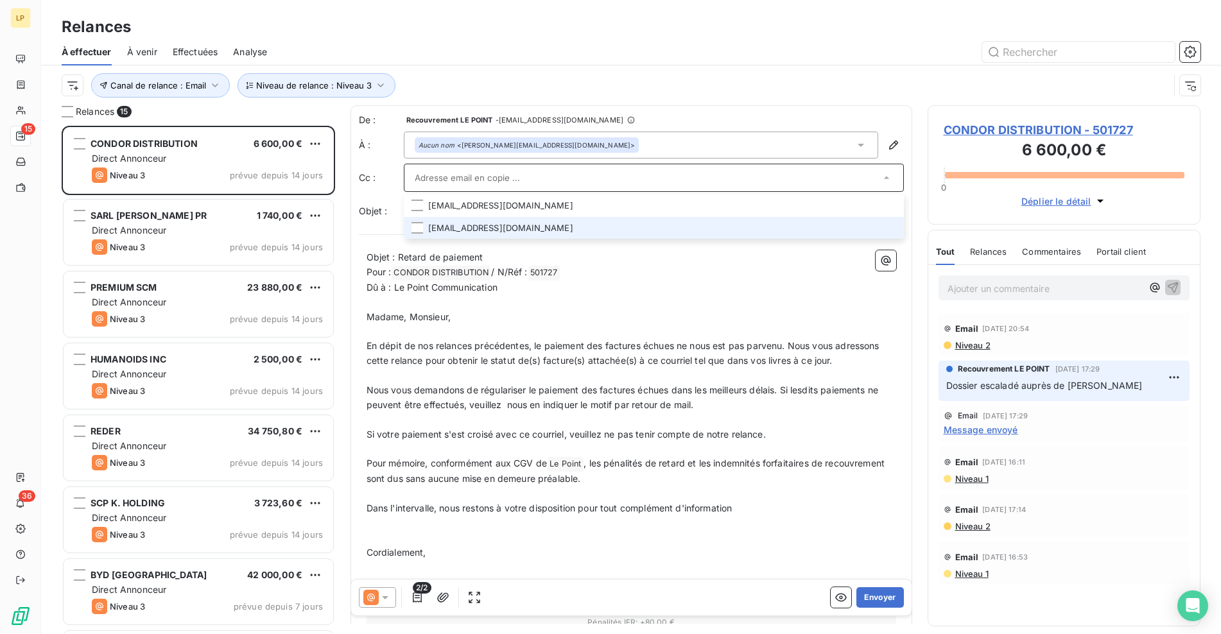
click at [511, 222] on li "[EMAIL_ADDRESS][DOMAIN_NAME]" at bounding box center [654, 228] width 500 height 22
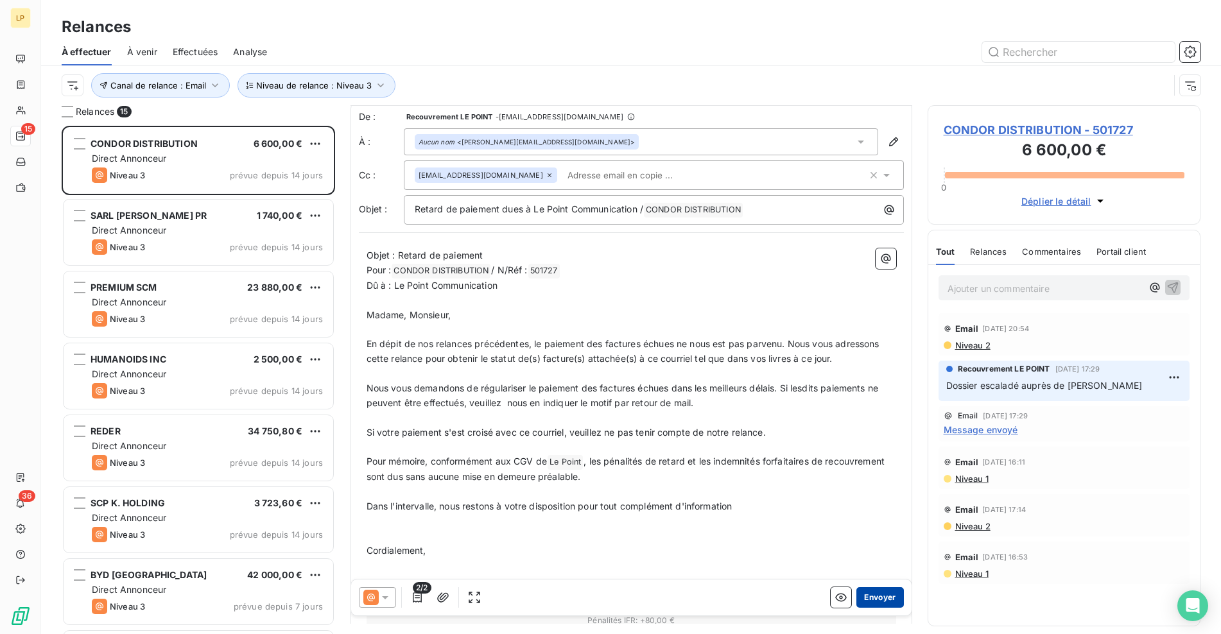
click at [883, 599] on button "Envoyer" at bounding box center [879, 597] width 47 height 21
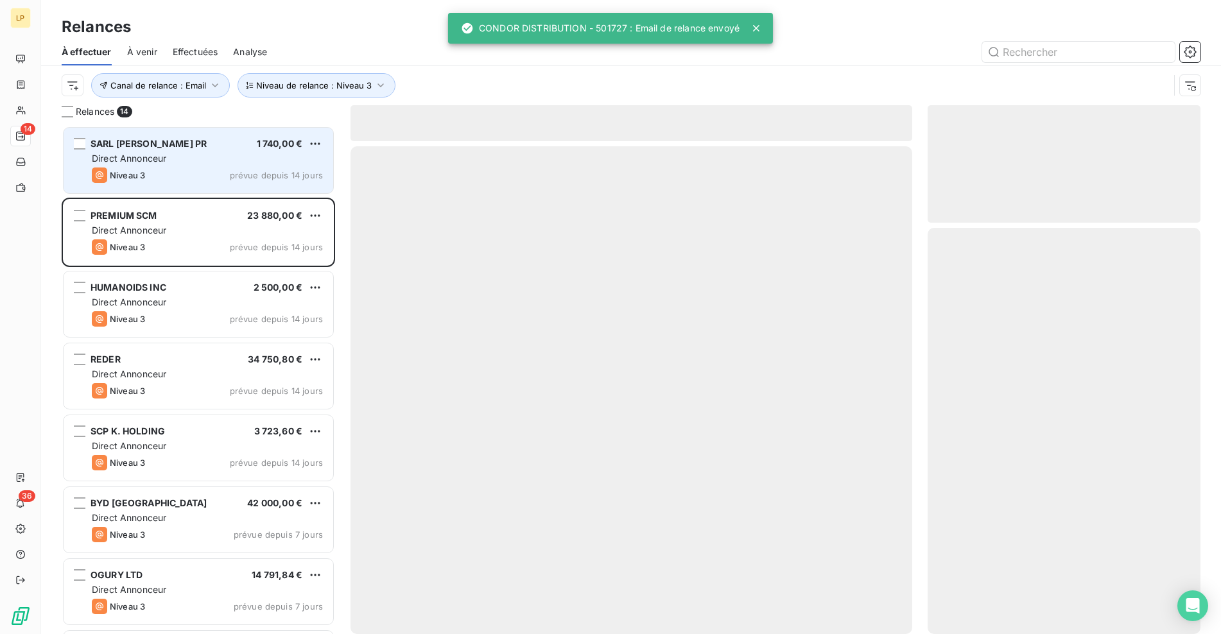
click at [206, 173] on div "Niveau 3 prévue depuis 14 jours" at bounding box center [207, 175] width 231 height 15
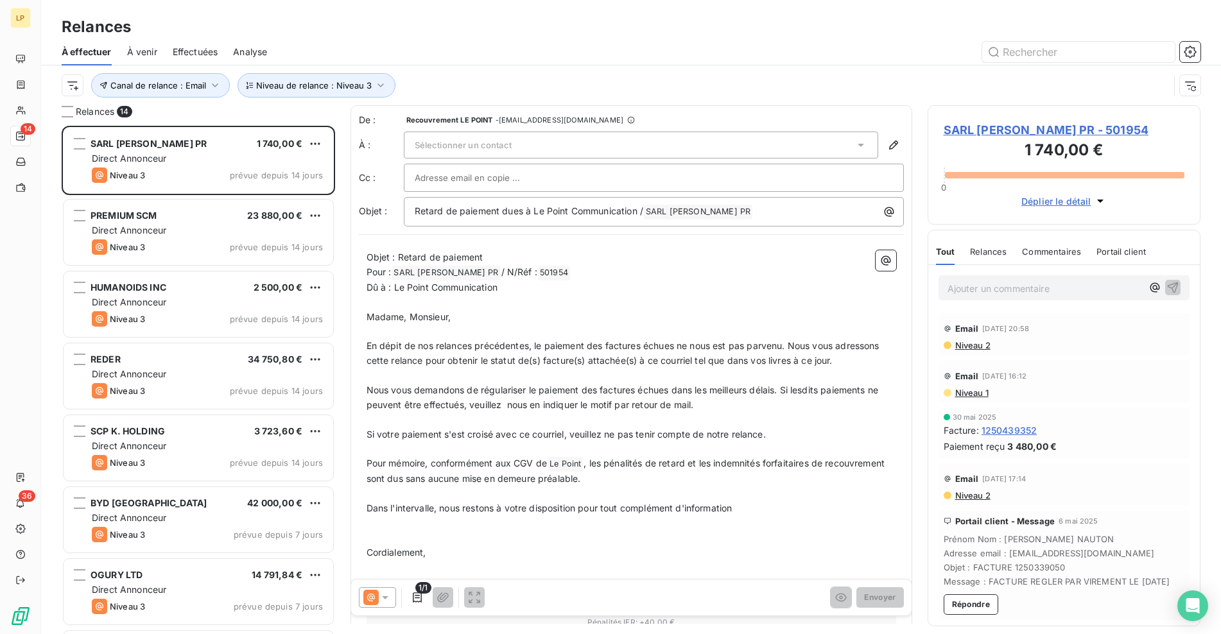
click at [506, 142] on span "Sélectionner un contact" at bounding box center [463, 145] width 97 height 10
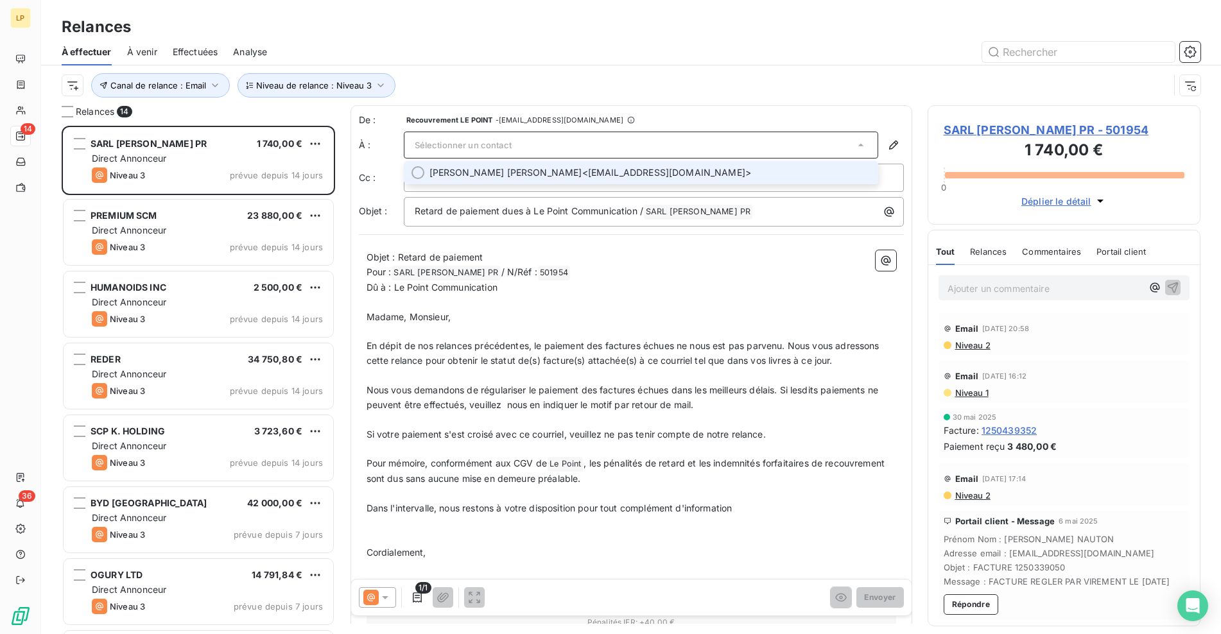
click at [506, 171] on span "[PERSON_NAME] [PERSON_NAME]" at bounding box center [505, 172] width 153 height 13
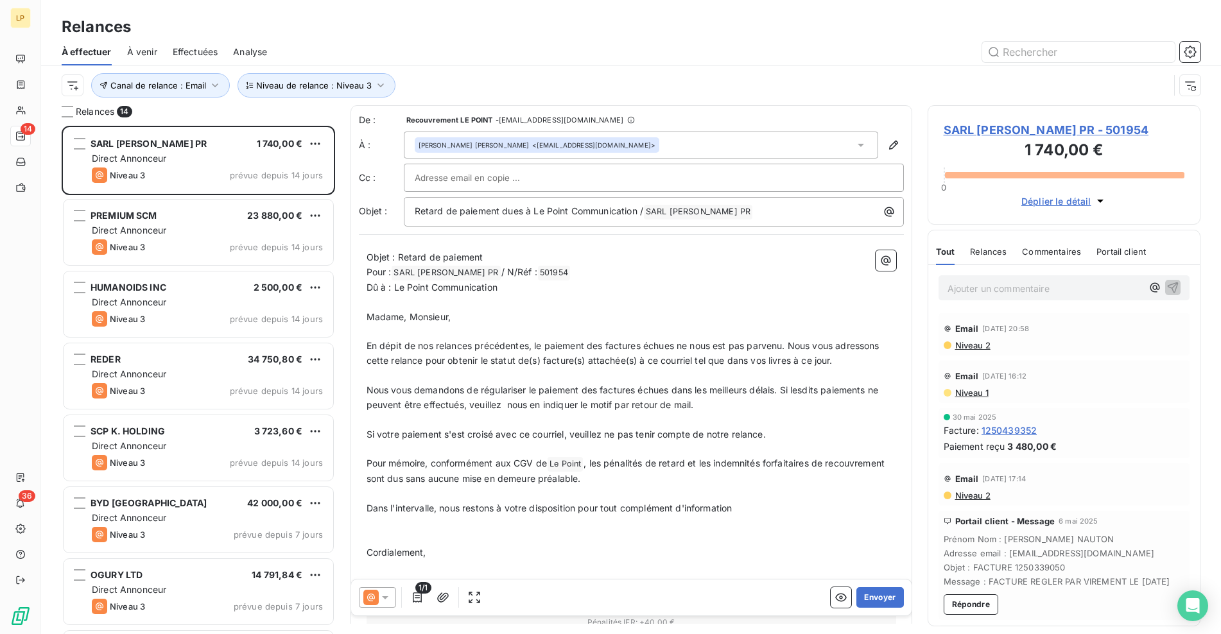
click at [496, 345] on span "En dépit de nos relances précédentes, le paiement des factures échues ne nous e…" at bounding box center [625, 353] width 516 height 26
click at [870, 594] on button "Envoyer" at bounding box center [879, 597] width 47 height 21
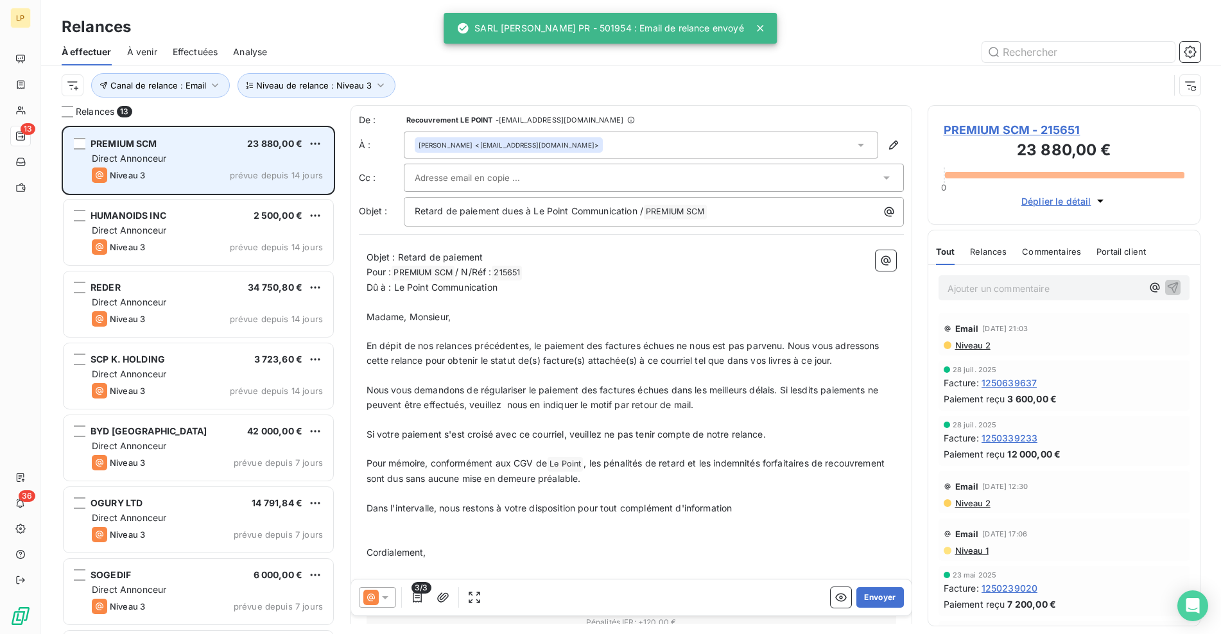
click at [199, 171] on div "Niveau 3 prévue depuis 14 jours" at bounding box center [207, 175] width 231 height 15
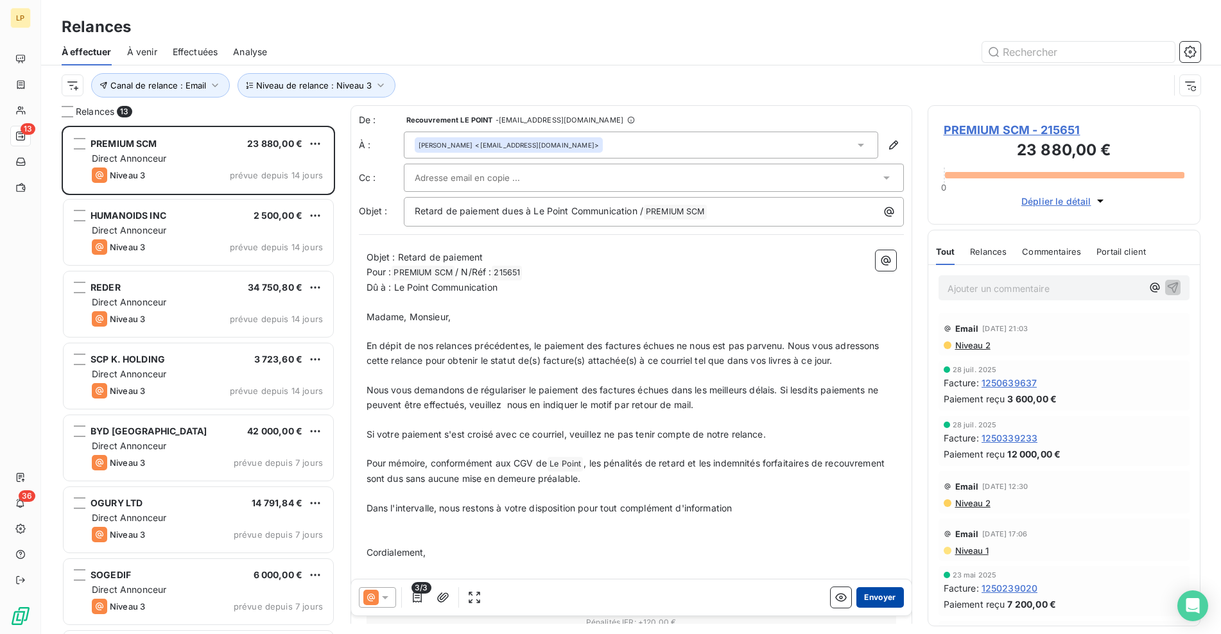
click at [887, 593] on button "Envoyer" at bounding box center [879, 597] width 47 height 21
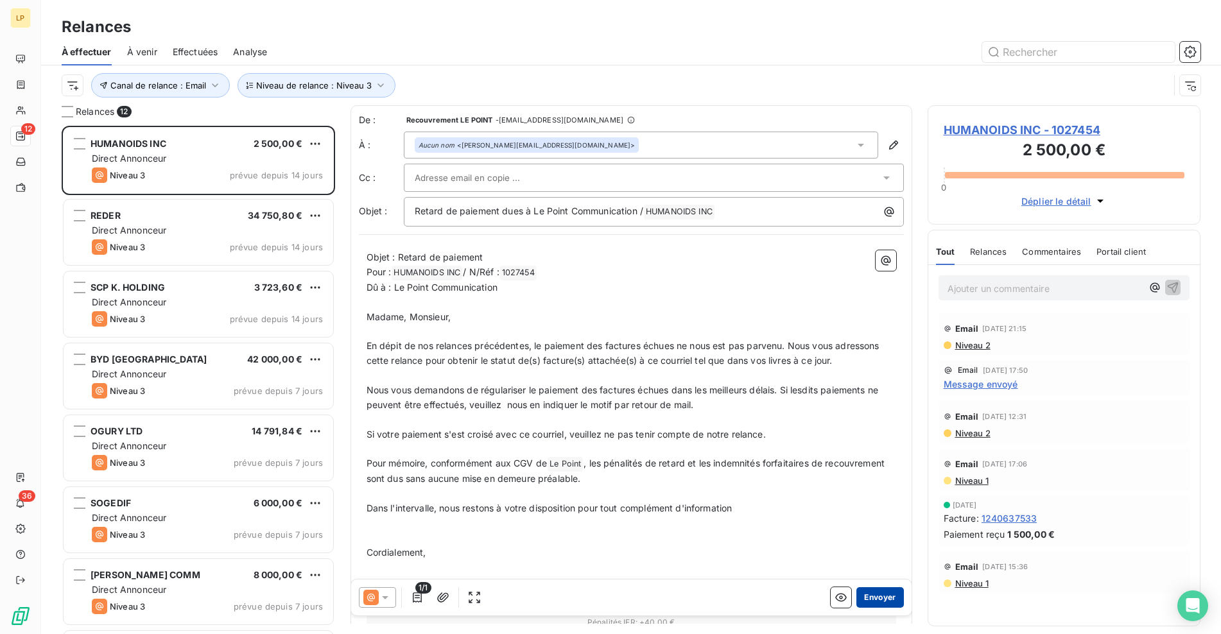
click at [883, 595] on button "Envoyer" at bounding box center [879, 597] width 47 height 21
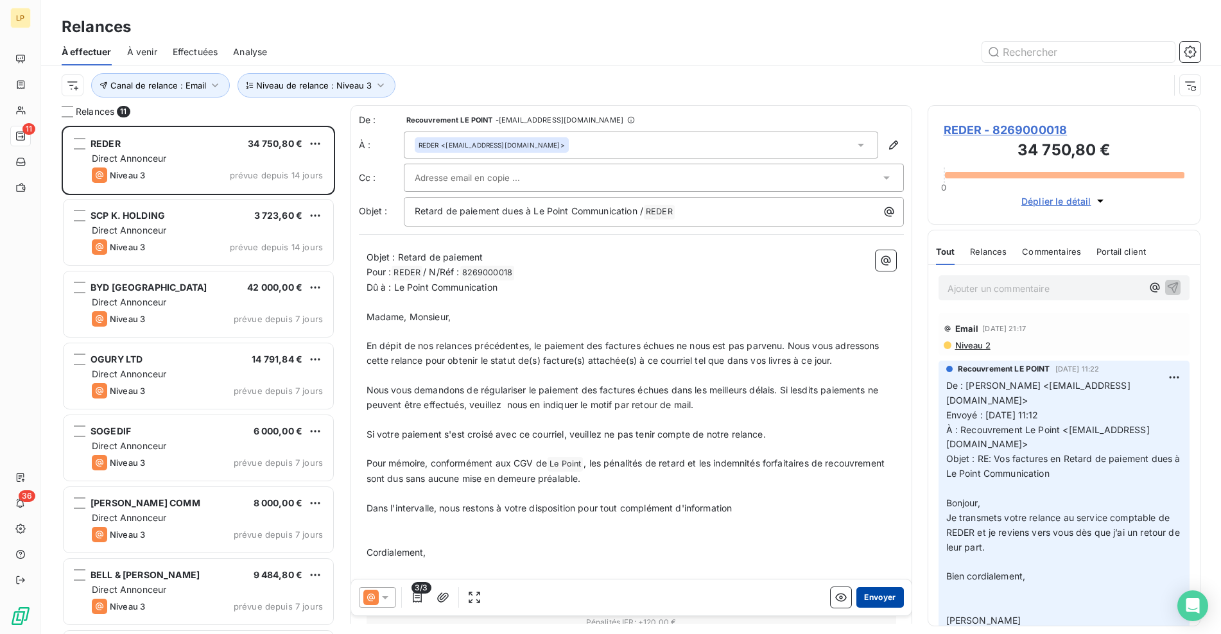
click at [864, 594] on button "Envoyer" at bounding box center [879, 597] width 47 height 21
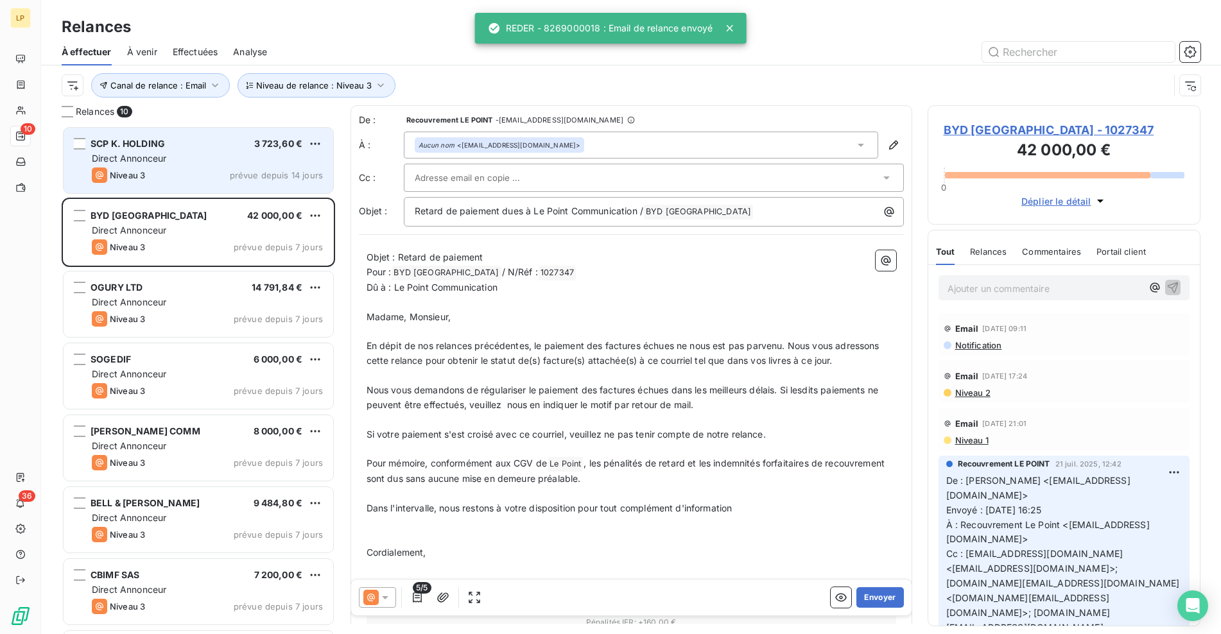
click at [208, 171] on div "Niveau 3 prévue depuis 14 jours" at bounding box center [207, 175] width 231 height 15
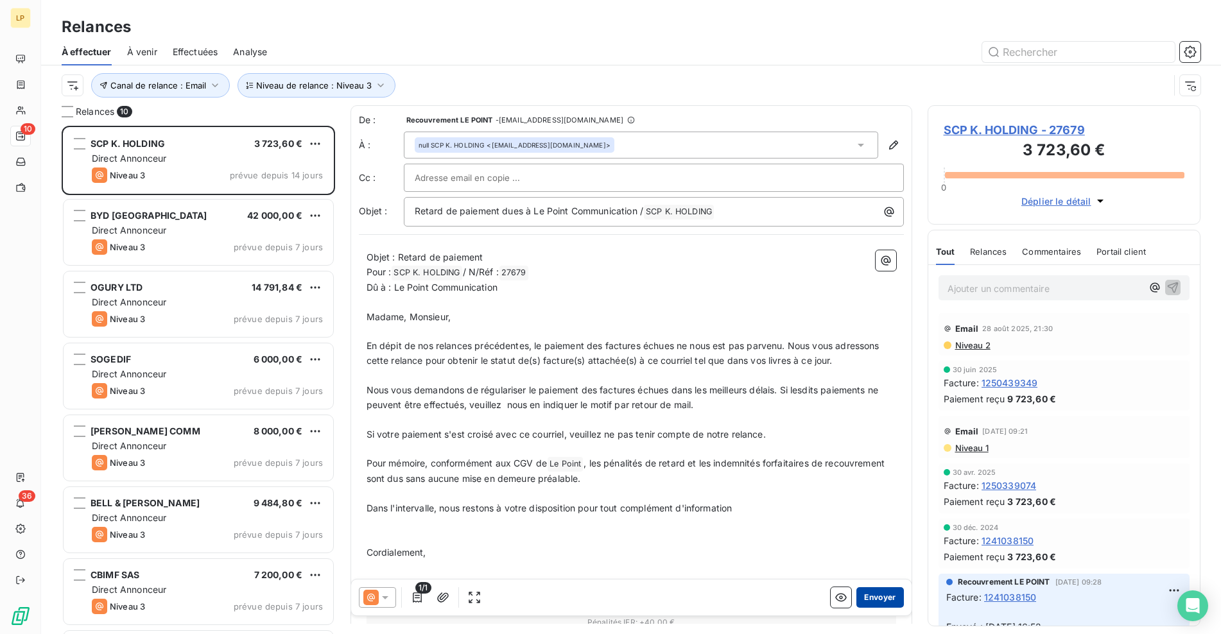
click at [883, 598] on button "Envoyer" at bounding box center [879, 597] width 47 height 21
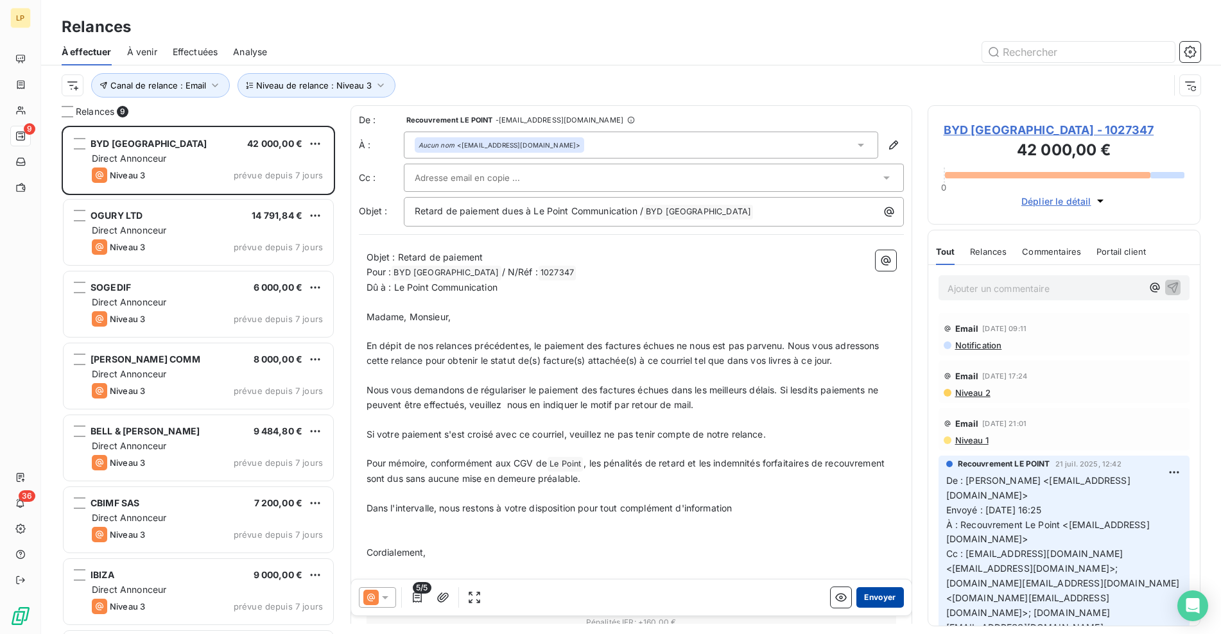
click at [874, 598] on button "Envoyer" at bounding box center [879, 597] width 47 height 21
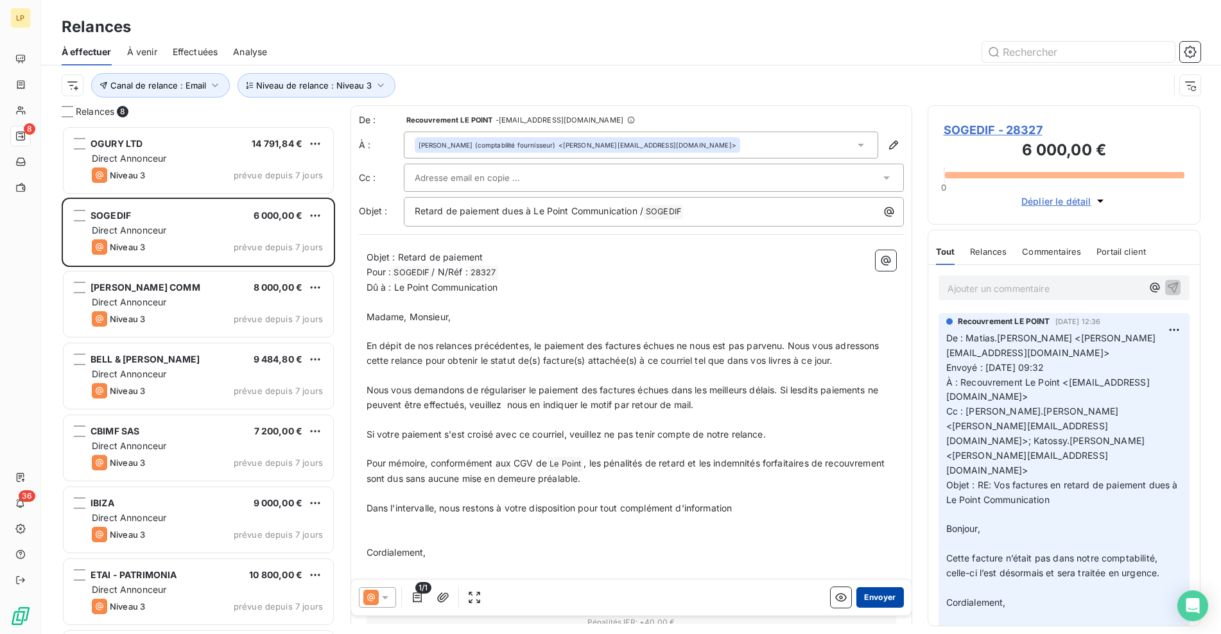
click at [885, 600] on button "Envoyer" at bounding box center [879, 597] width 47 height 21
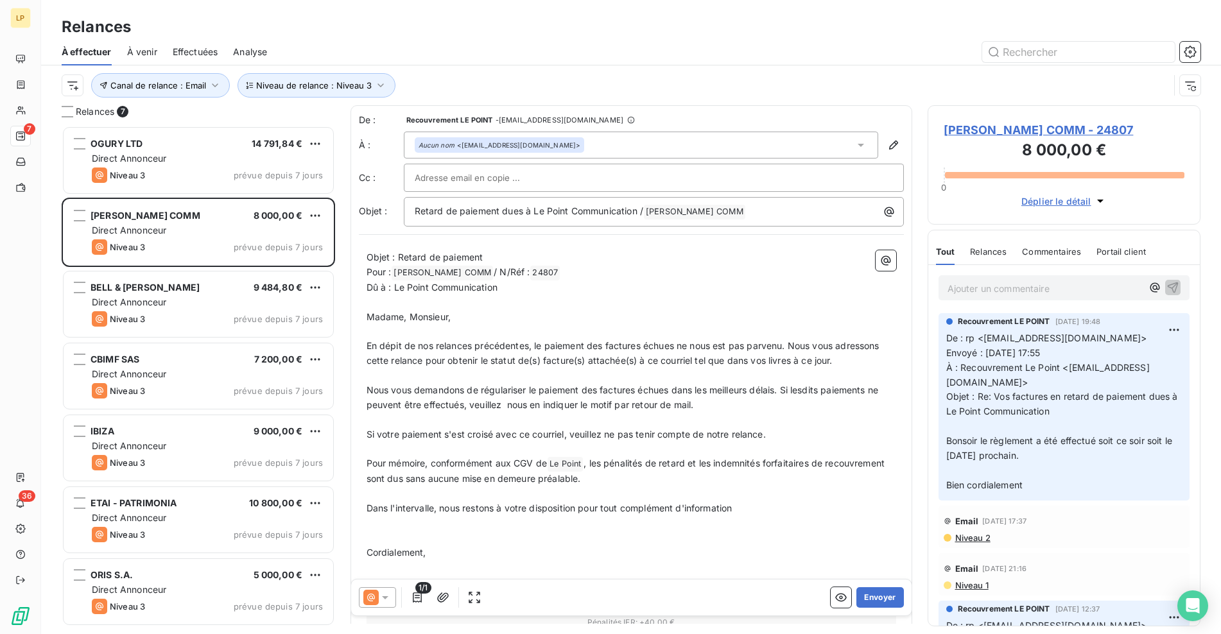
click at [885, 600] on button "Envoyer" at bounding box center [879, 597] width 47 height 21
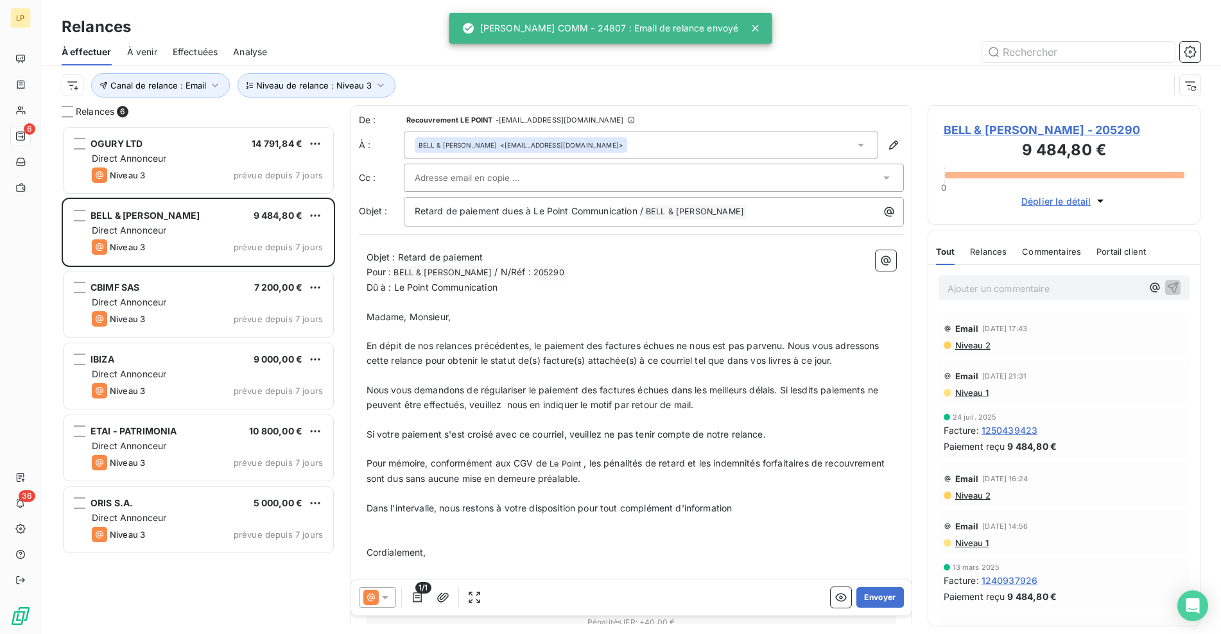
click at [885, 600] on button "Envoyer" at bounding box center [879, 597] width 47 height 21
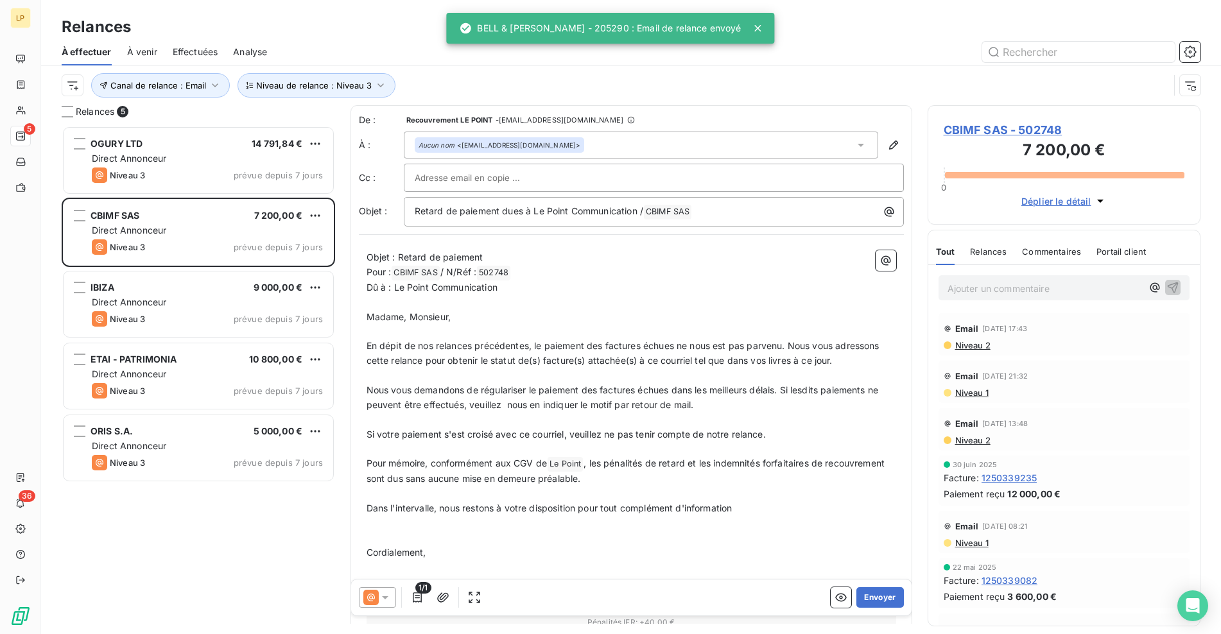
click at [885, 600] on button "Envoyer" at bounding box center [879, 597] width 47 height 21
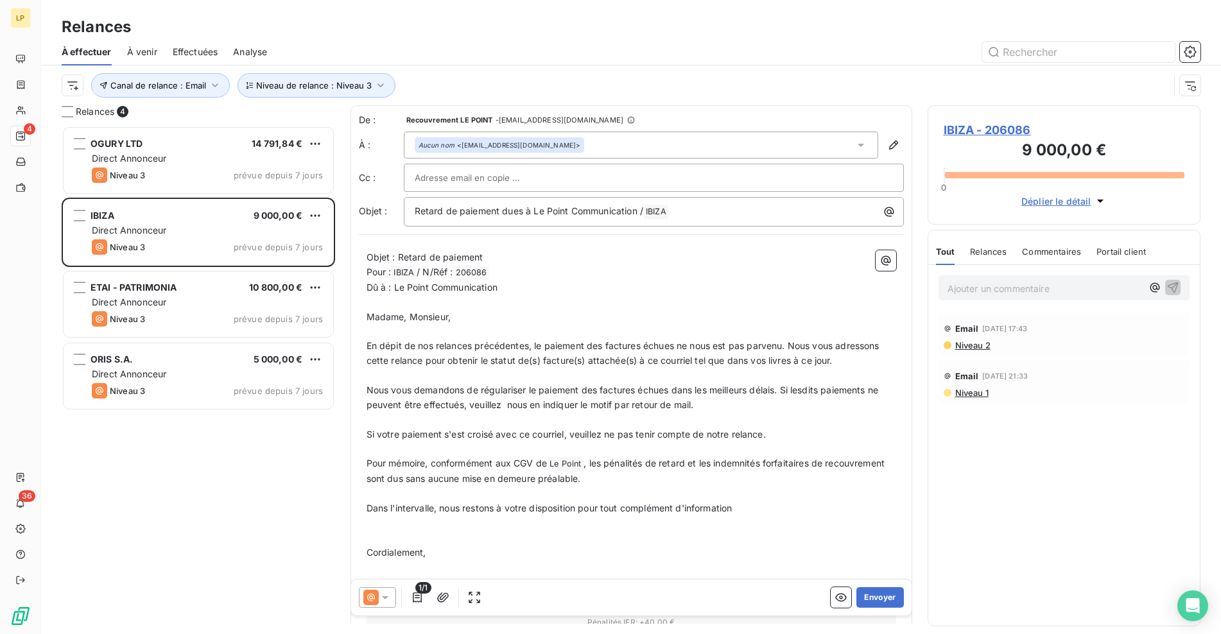
click at [885, 600] on button "Envoyer" at bounding box center [879, 597] width 47 height 21
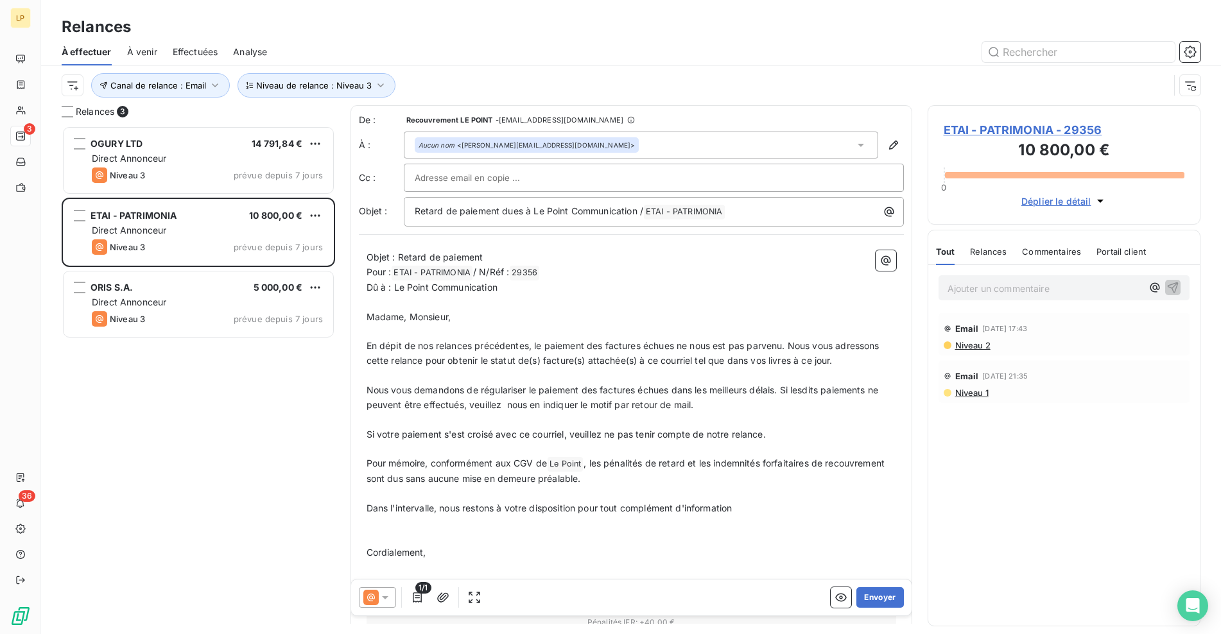
click at [885, 600] on button "Envoyer" at bounding box center [879, 597] width 47 height 21
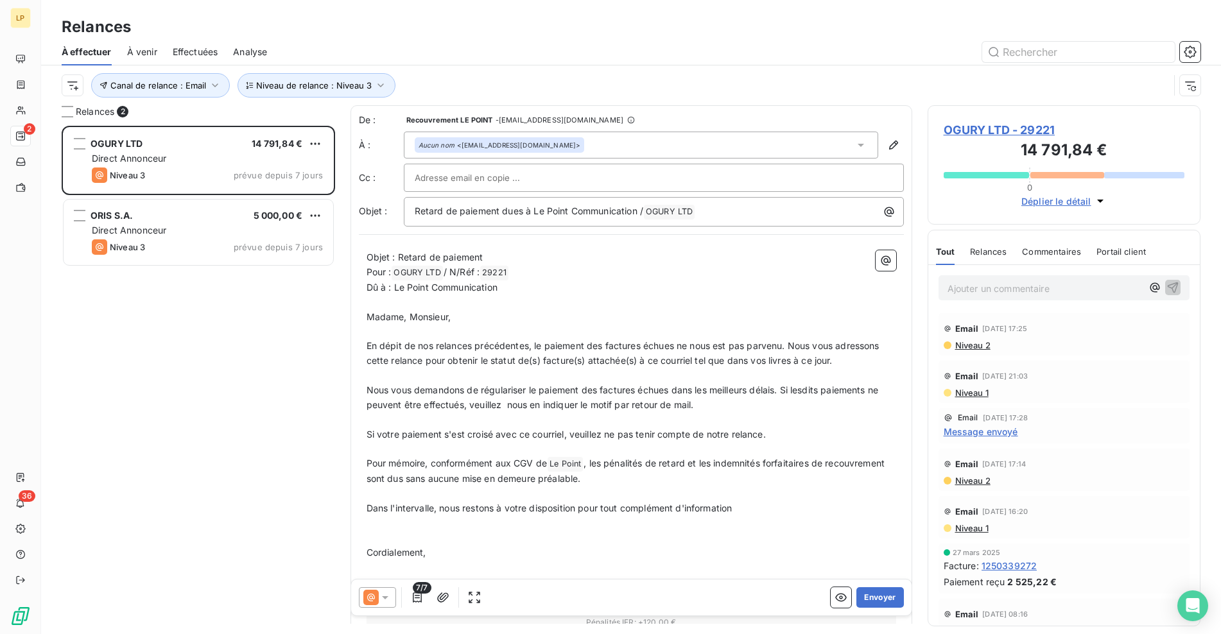
click at [885, 600] on button "Envoyer" at bounding box center [879, 597] width 47 height 21
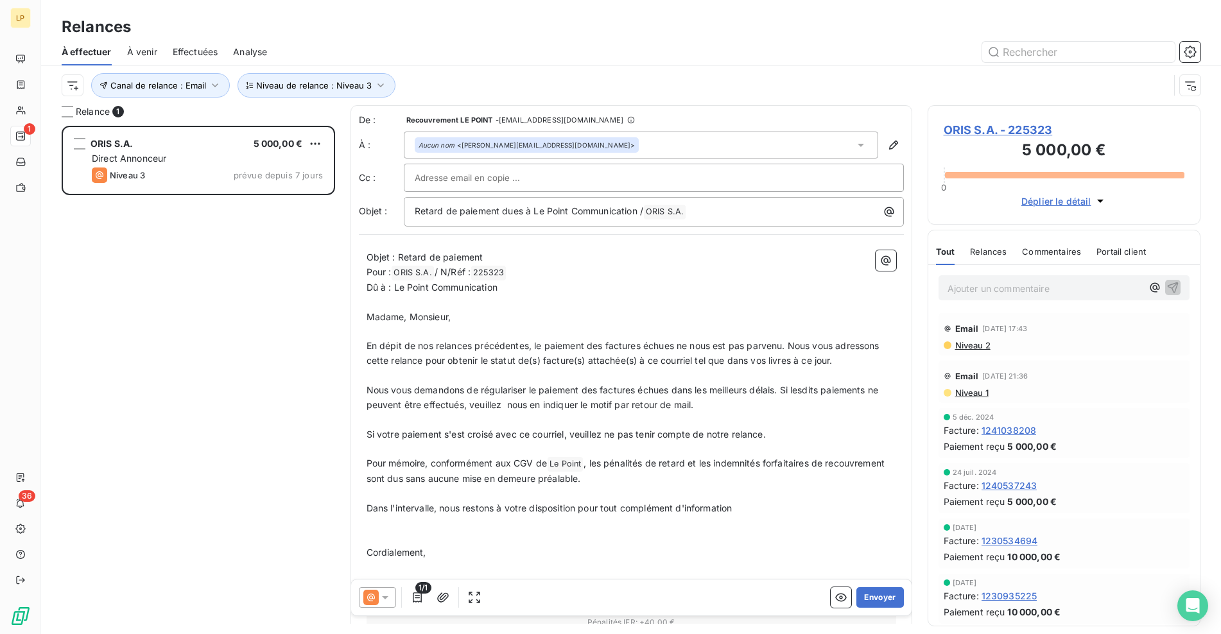
click at [885, 600] on button "Envoyer" at bounding box center [879, 597] width 47 height 21
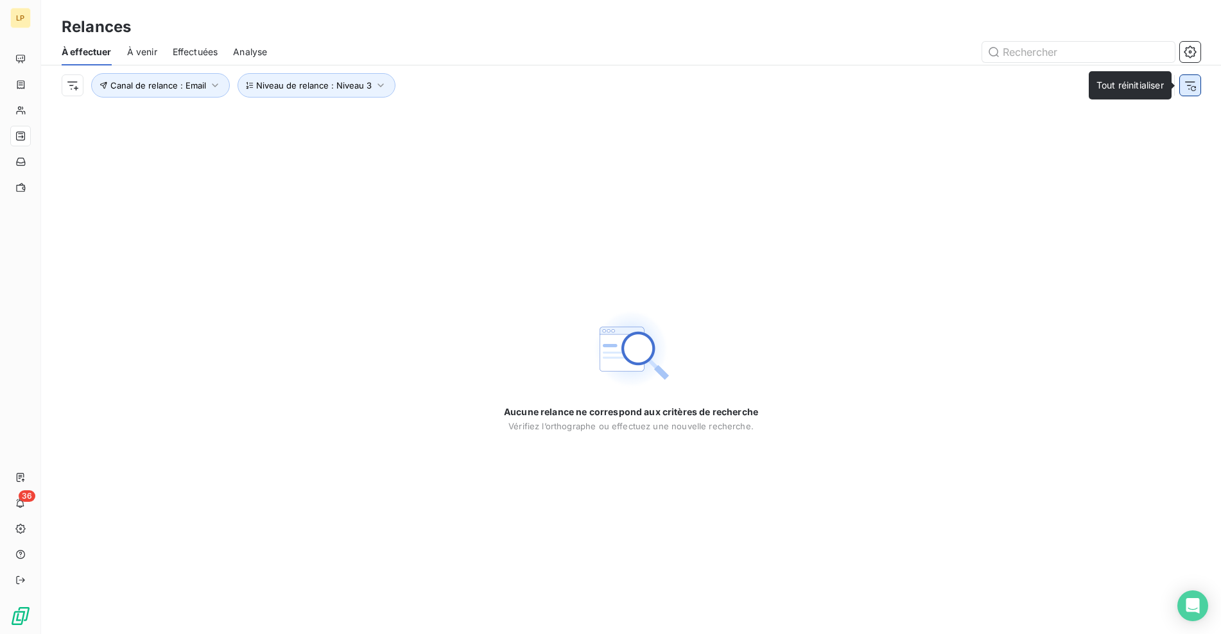
click at [1194, 91] on icon "button" at bounding box center [1193, 88] width 5 height 5
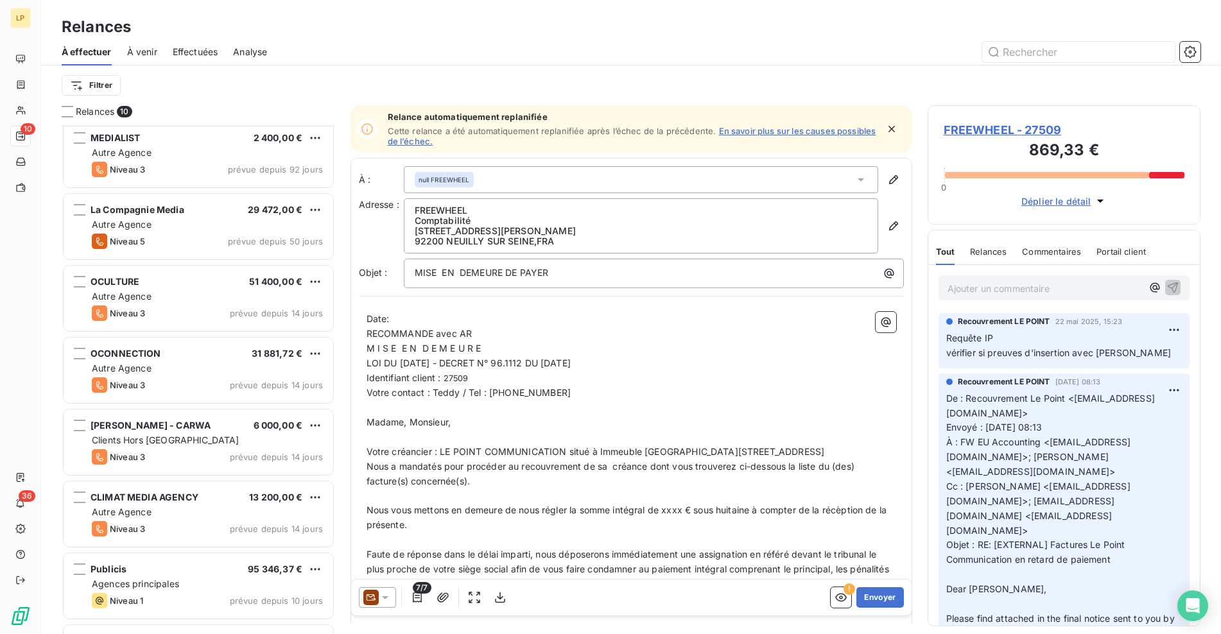
scroll to position [211, 0]
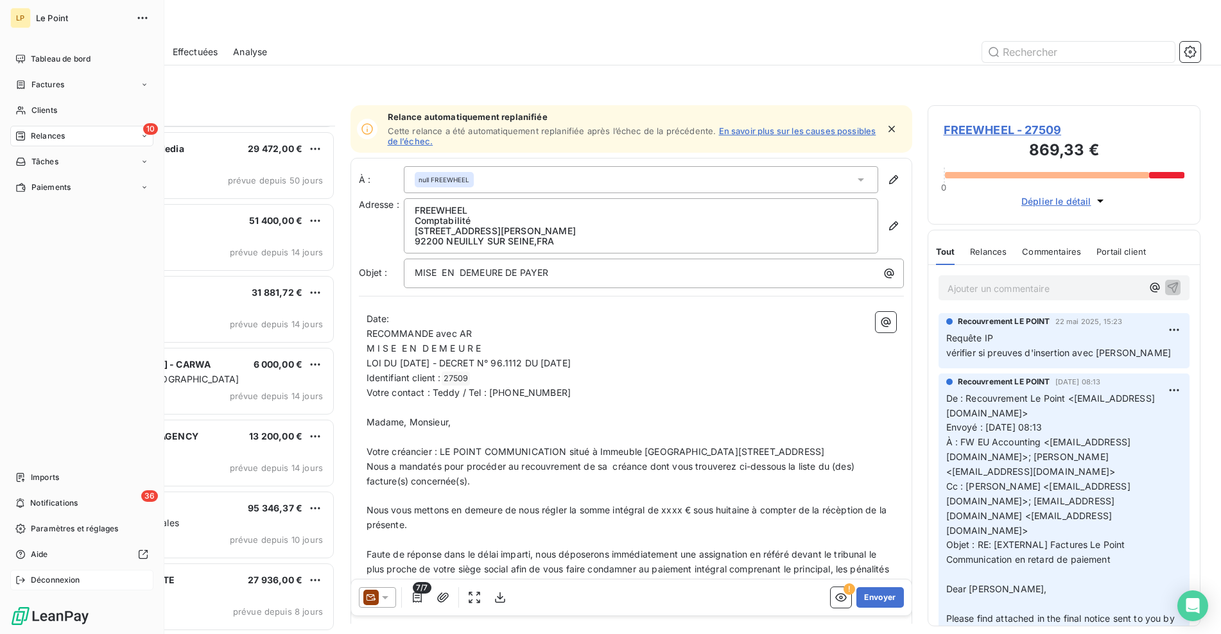
click at [36, 580] on span "Déconnexion" at bounding box center [55, 581] width 49 height 12
